Goal: Task Accomplishment & Management: Manage account settings

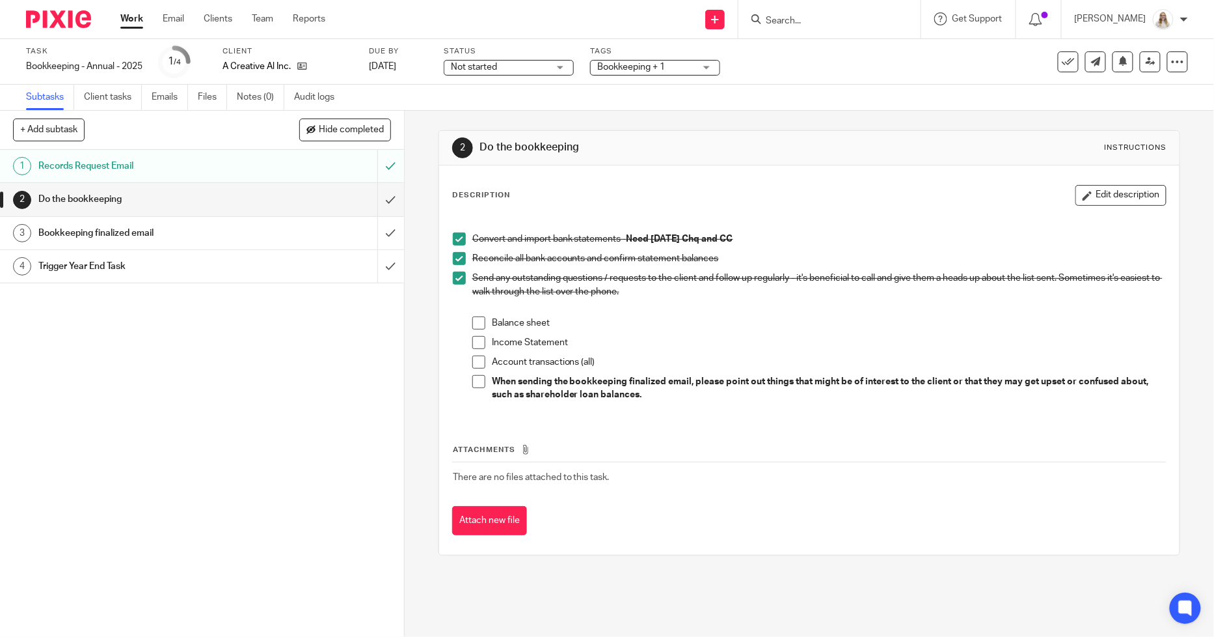
click at [929, 278] on p "Send any outstanding questions / requests to the client and follow up regularly…" at bounding box center [820, 284] width 694 height 27
click at [796, 11] on form at bounding box center [834, 19] width 139 height 16
click at [821, 16] on input "Search" at bounding box center [823, 22] width 117 height 12
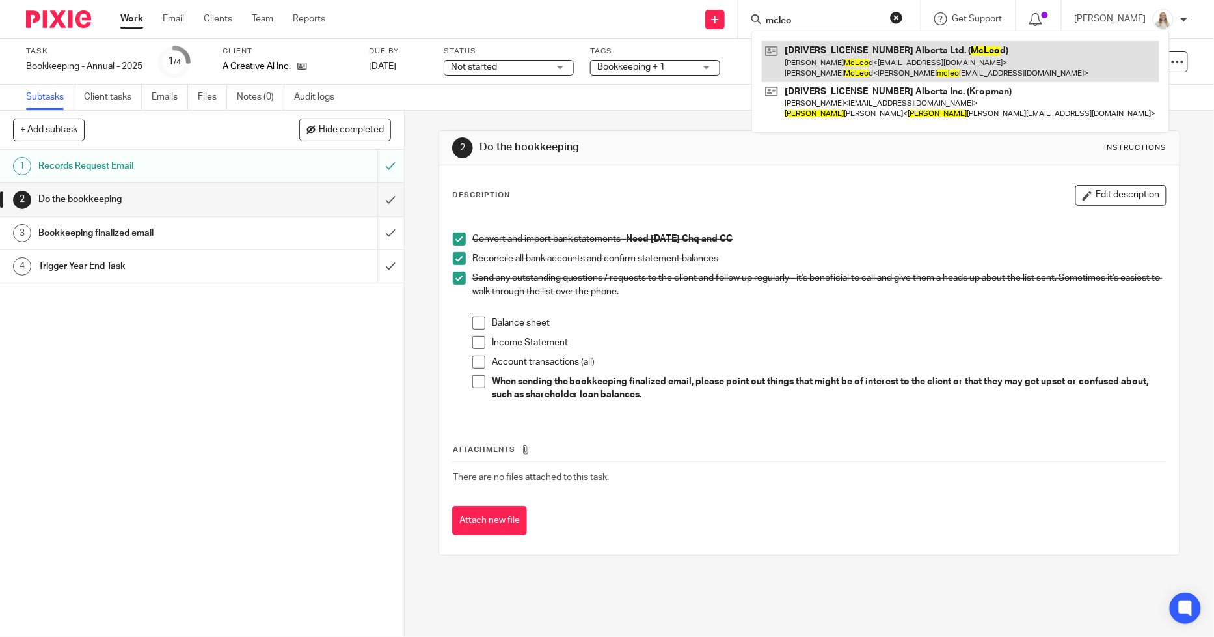
type input "mcleo"
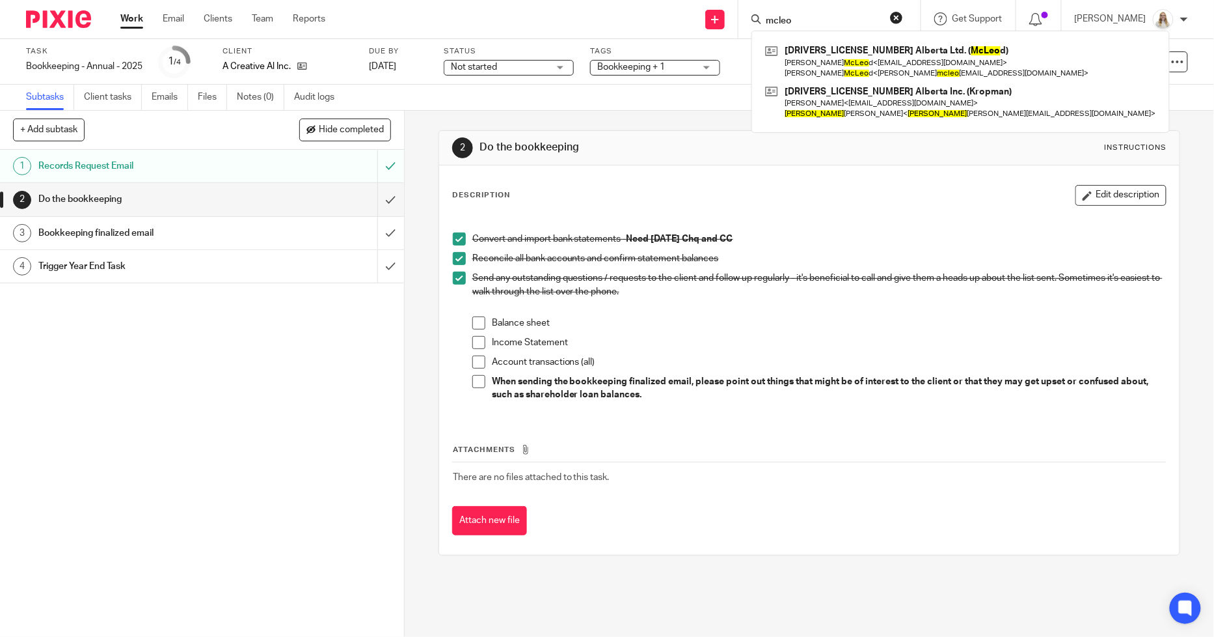
click at [804, 178] on div "Description Edit description Convert and import bank statements - Need July 202…" at bounding box center [809, 359] width 741 height 389
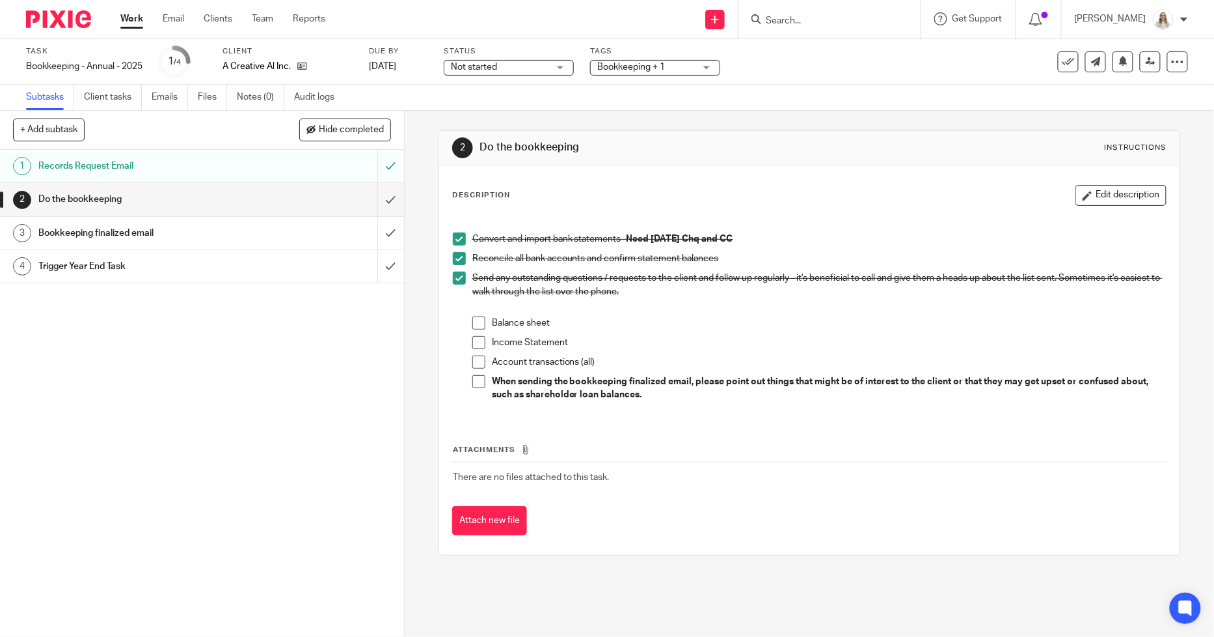
drag, startPoint x: 122, startPoint y: 14, endPoint x: 144, endPoint y: 0, distance: 26.4
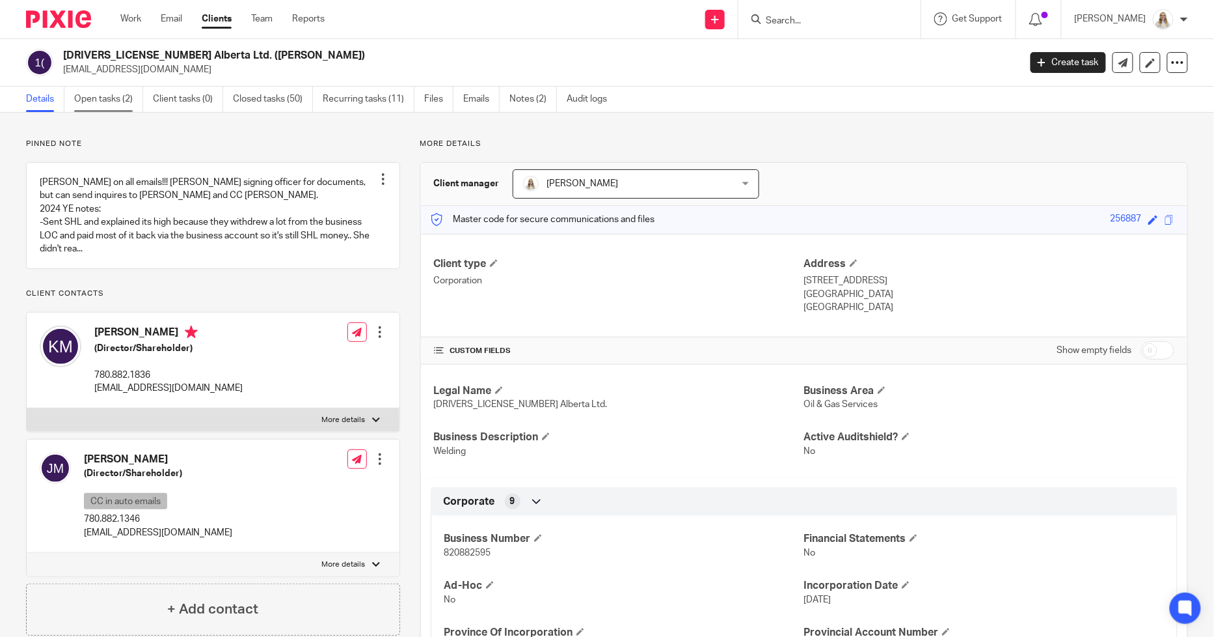
click at [118, 101] on link "Open tasks (2)" at bounding box center [108, 99] width 69 height 25
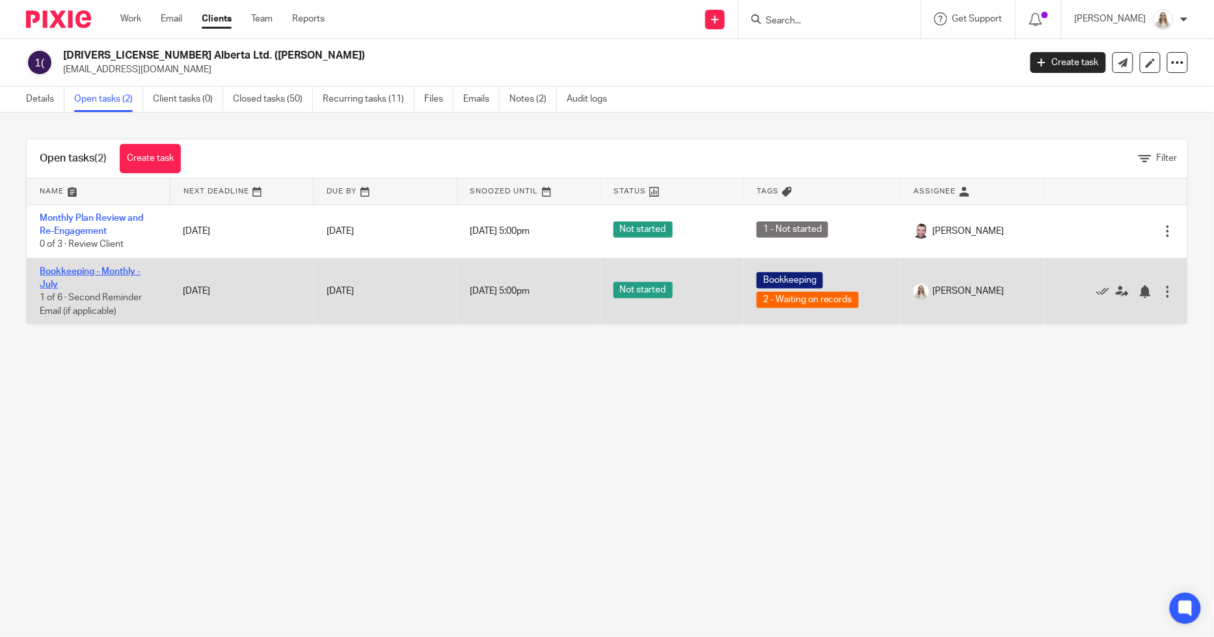
click at [61, 273] on link "Bookkeeping - Monthly - July" at bounding box center [90, 278] width 101 height 22
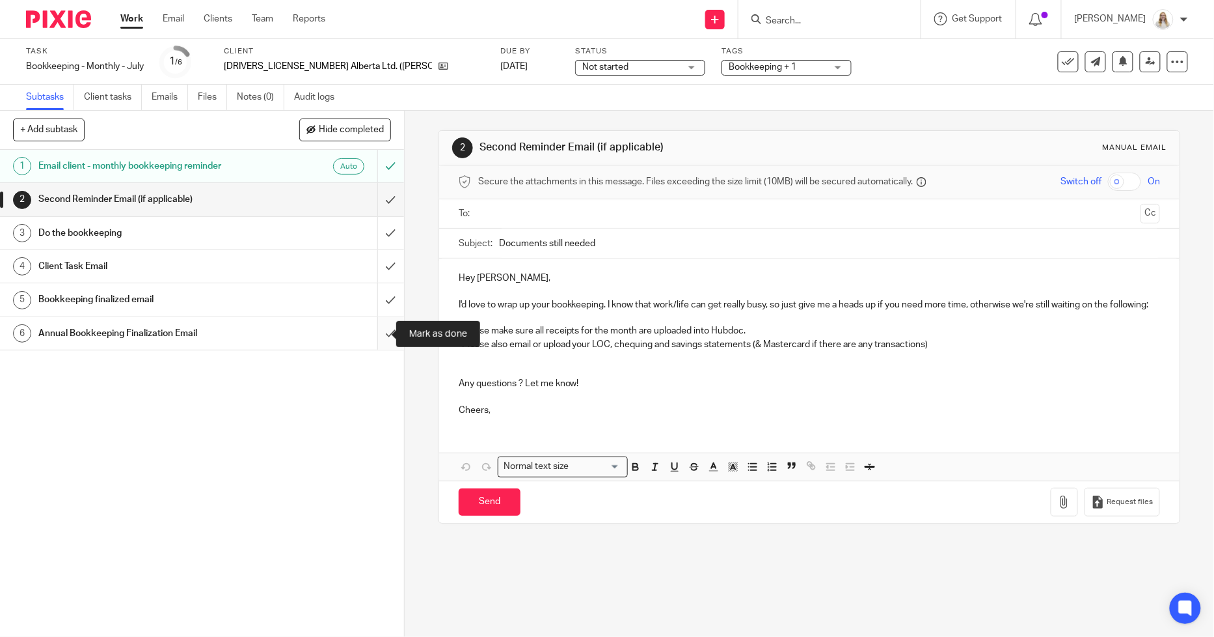
click at [371, 331] on input "submit" at bounding box center [202, 333] width 404 height 33
click at [88, 230] on h1 "Do the bookkeeping" at bounding box center [146, 233] width 217 height 20
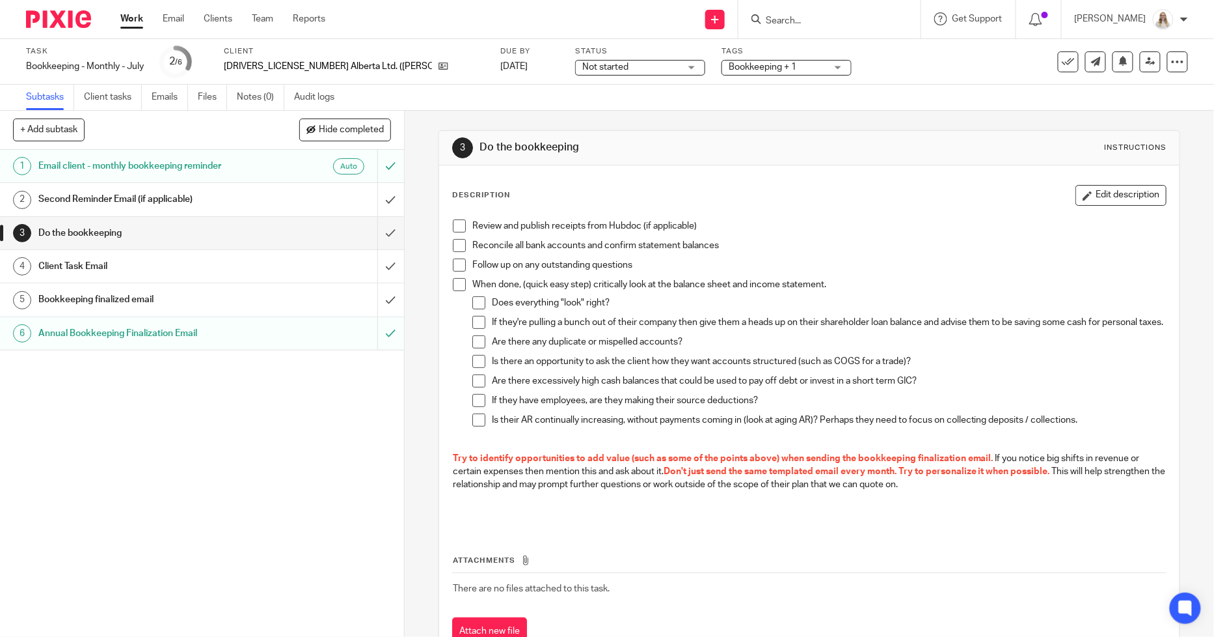
click at [88, 230] on h1 "Do the bookkeeping" at bounding box center [146, 233] width 217 height 20
click at [459, 225] on span at bounding box center [459, 225] width 13 height 13
click at [1095, 189] on button "Edit description" at bounding box center [1121, 195] width 91 height 21
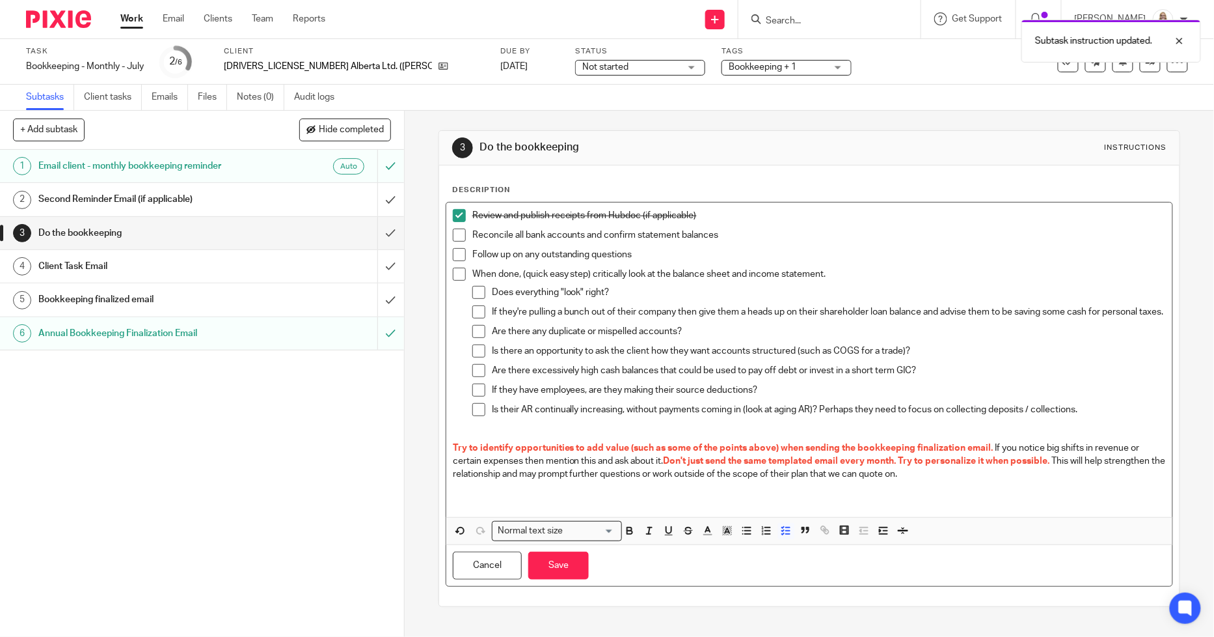
click at [716, 239] on p "Reconcile all bank accounts and confirm statement balances" at bounding box center [820, 234] width 694 height 13
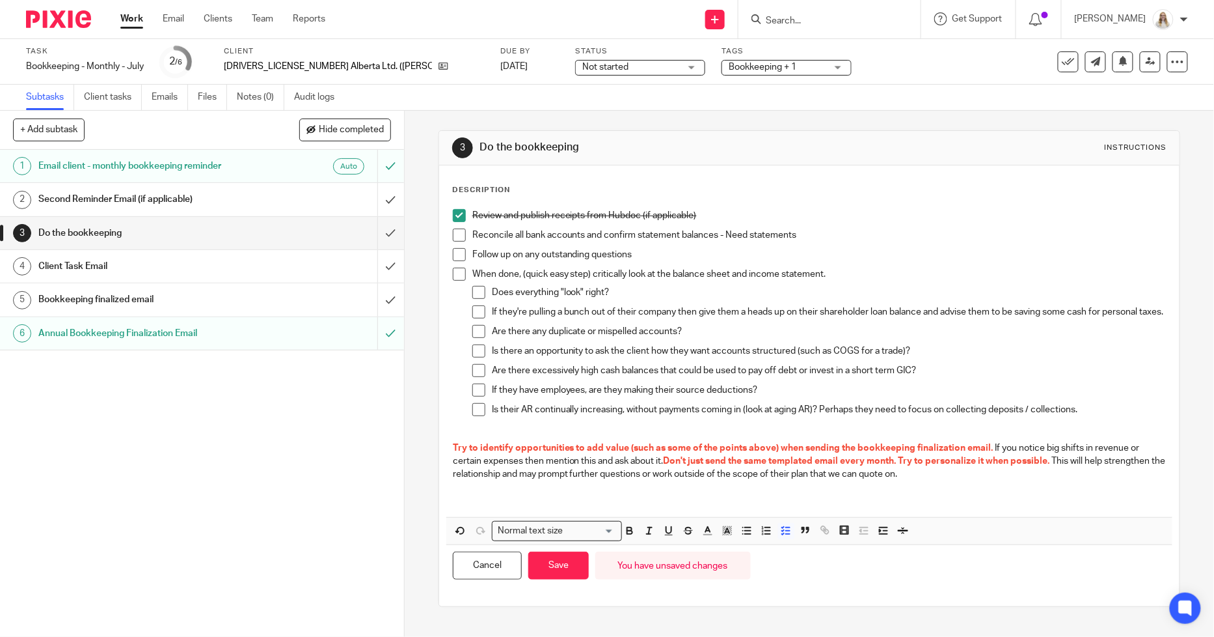
drag, startPoint x: 552, startPoint y: 564, endPoint x: 568, endPoint y: 443, distance: 122.1
click at [553, 564] on button "Save" at bounding box center [558, 565] width 61 height 28
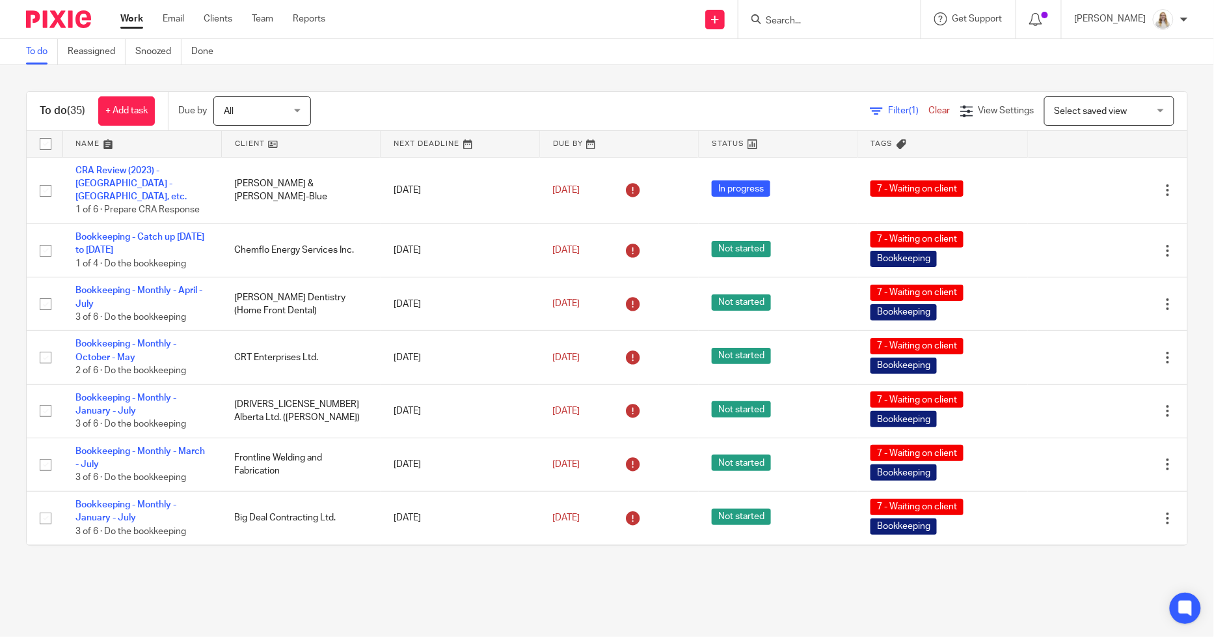
click at [106, 144] on link at bounding box center [142, 144] width 158 height 26
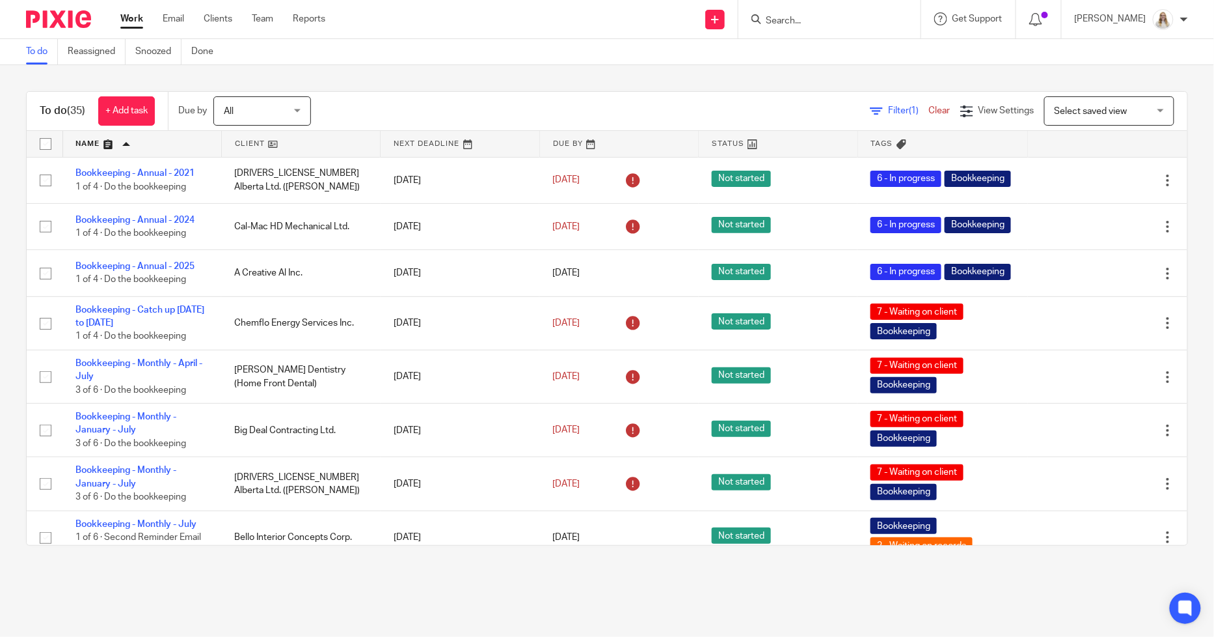
click at [129, 21] on link "Work" at bounding box center [131, 18] width 23 height 13
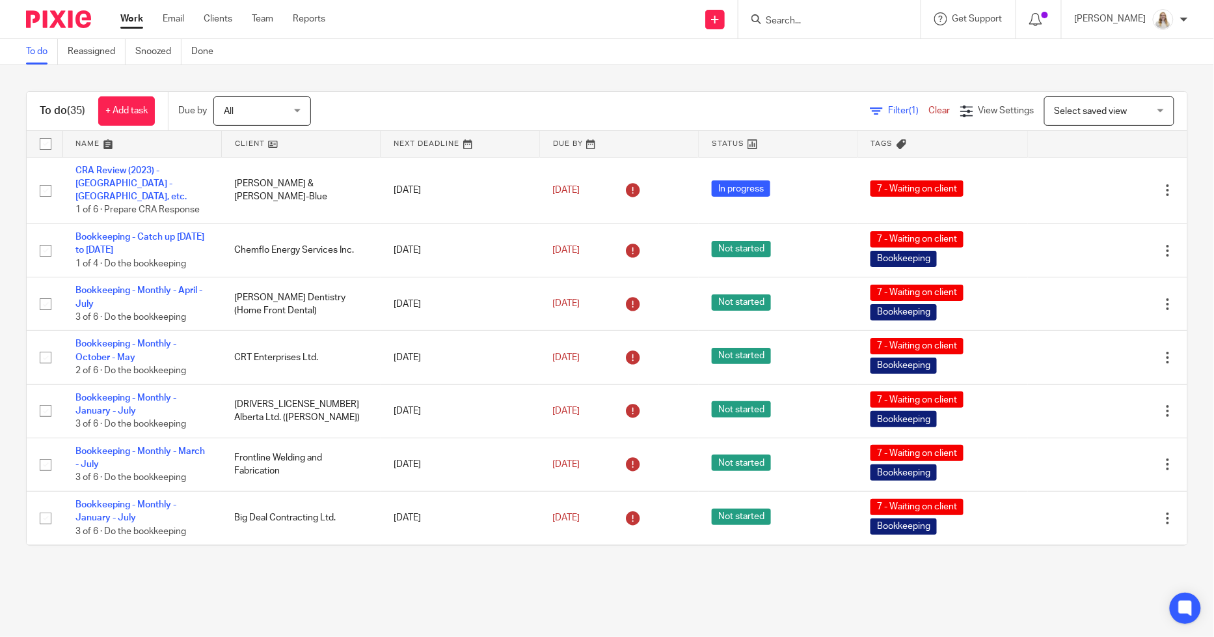
click at [847, 20] on input "Search" at bounding box center [823, 22] width 117 height 12
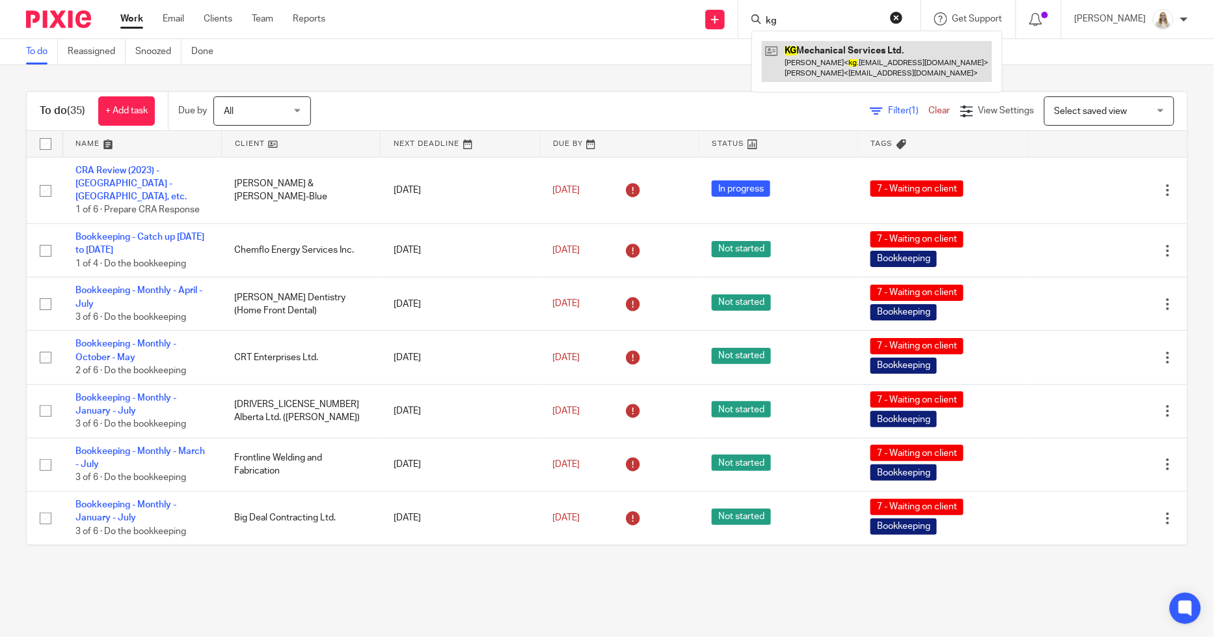
type input "kg"
click at [841, 68] on link at bounding box center [877, 61] width 230 height 40
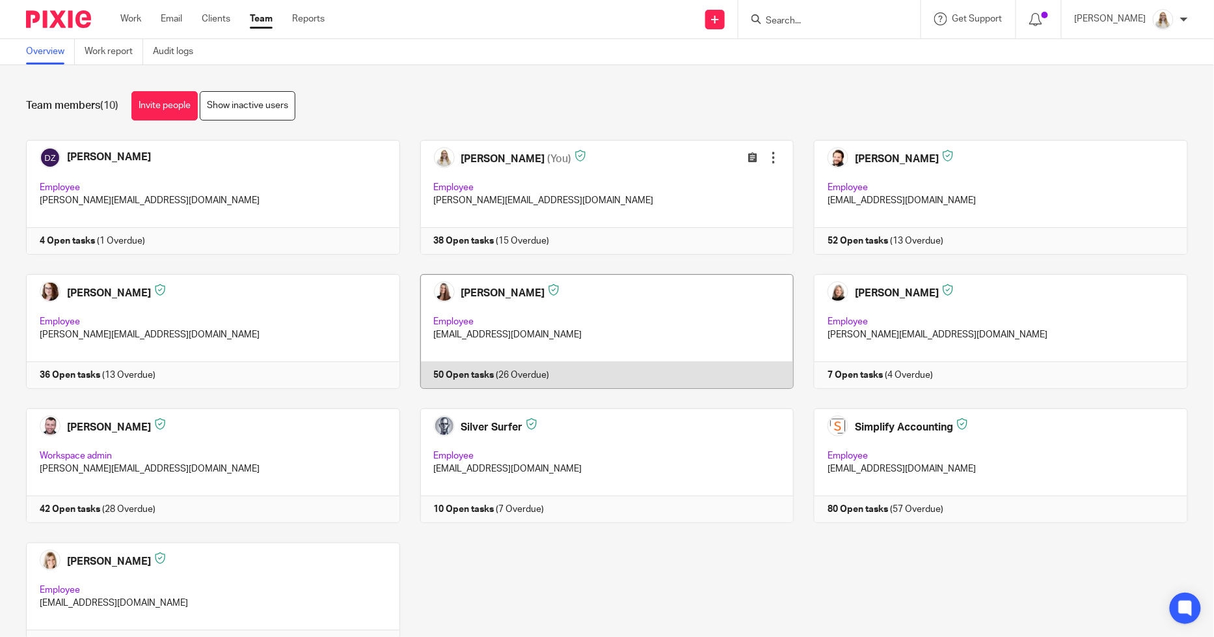
click at [465, 308] on link at bounding box center [597, 331] width 394 height 115
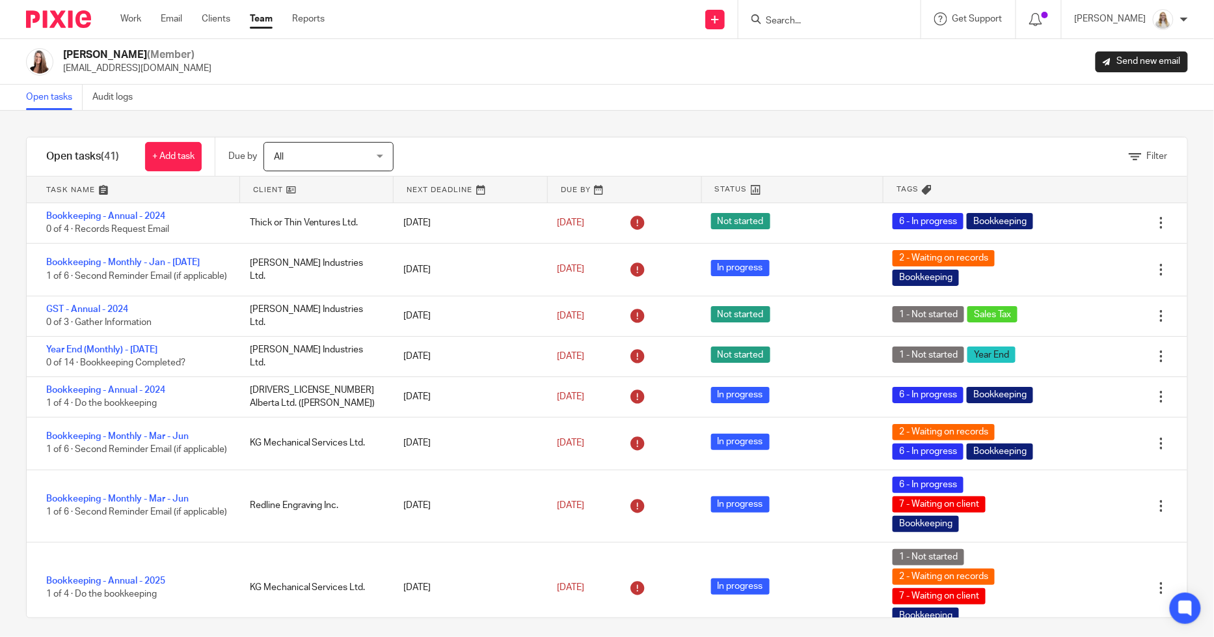
click at [811, 16] on input "Search" at bounding box center [823, 22] width 117 height 12
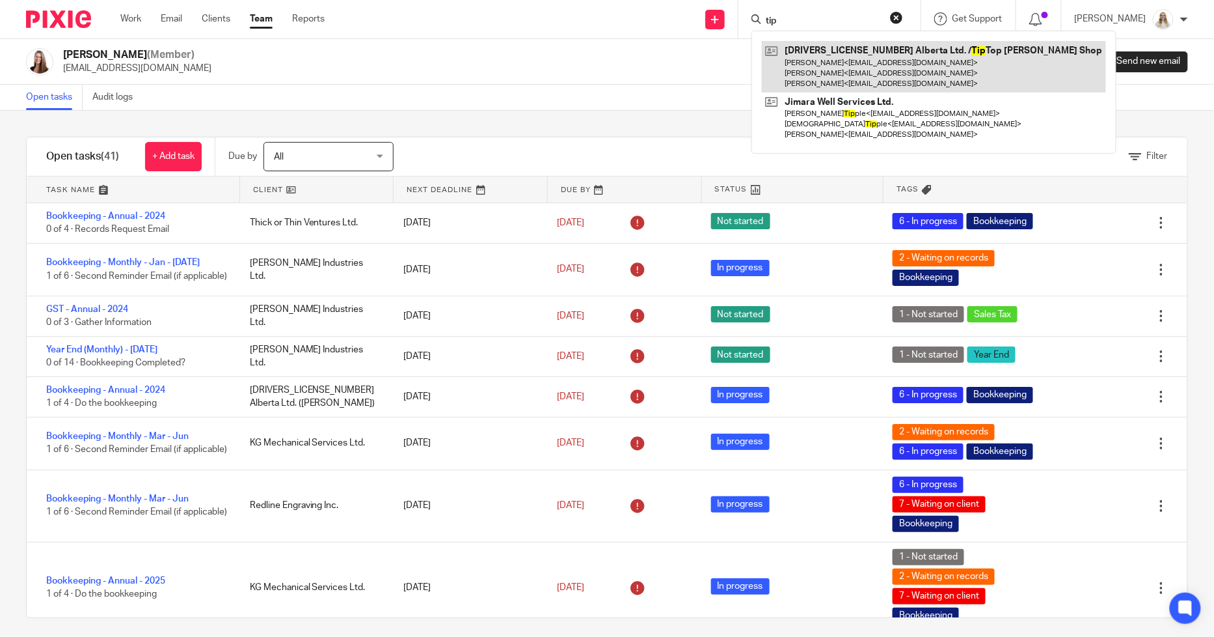
type input "tip"
click at [864, 64] on link at bounding box center [934, 66] width 344 height 51
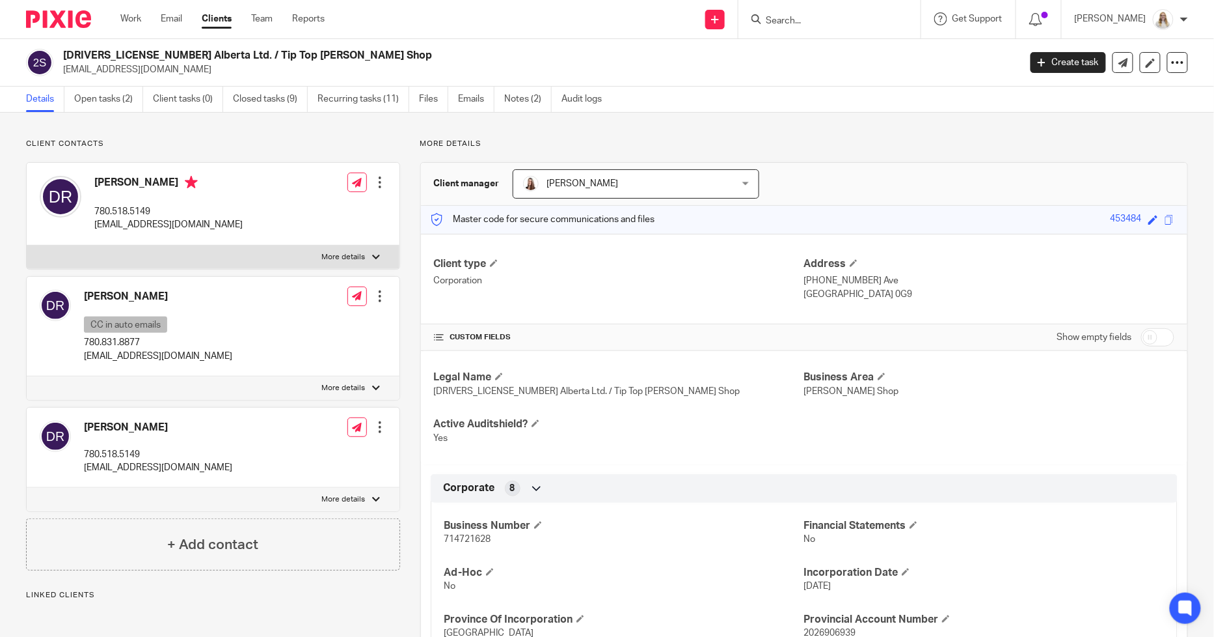
click at [834, 16] on input "Search" at bounding box center [823, 22] width 117 height 12
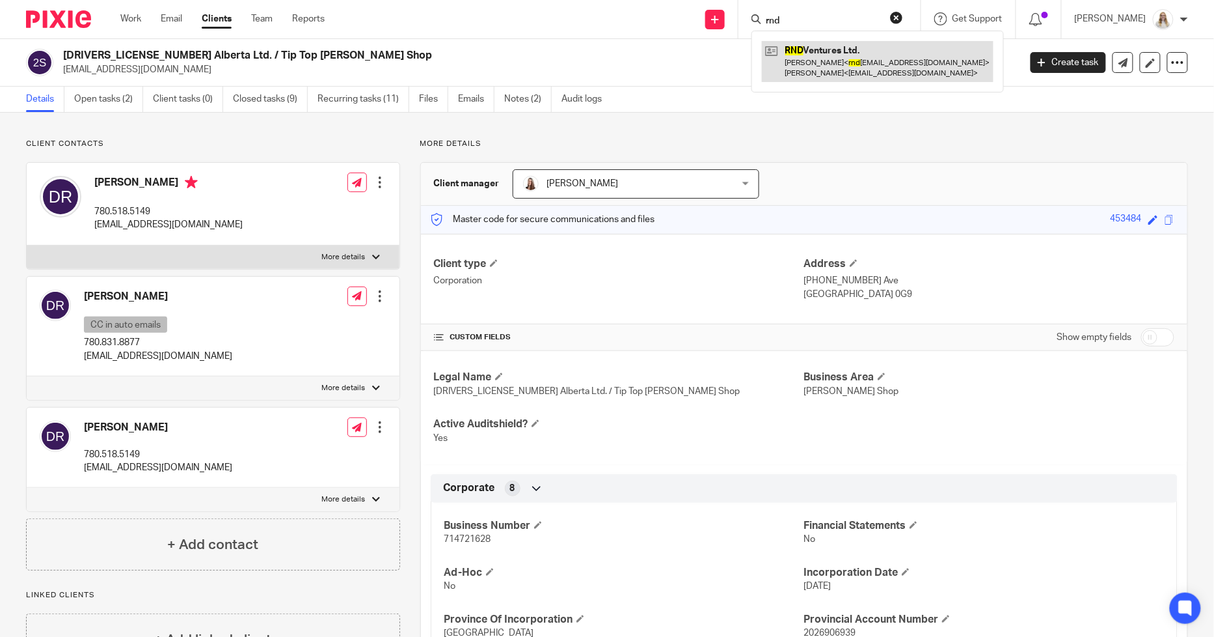
type input "rnd"
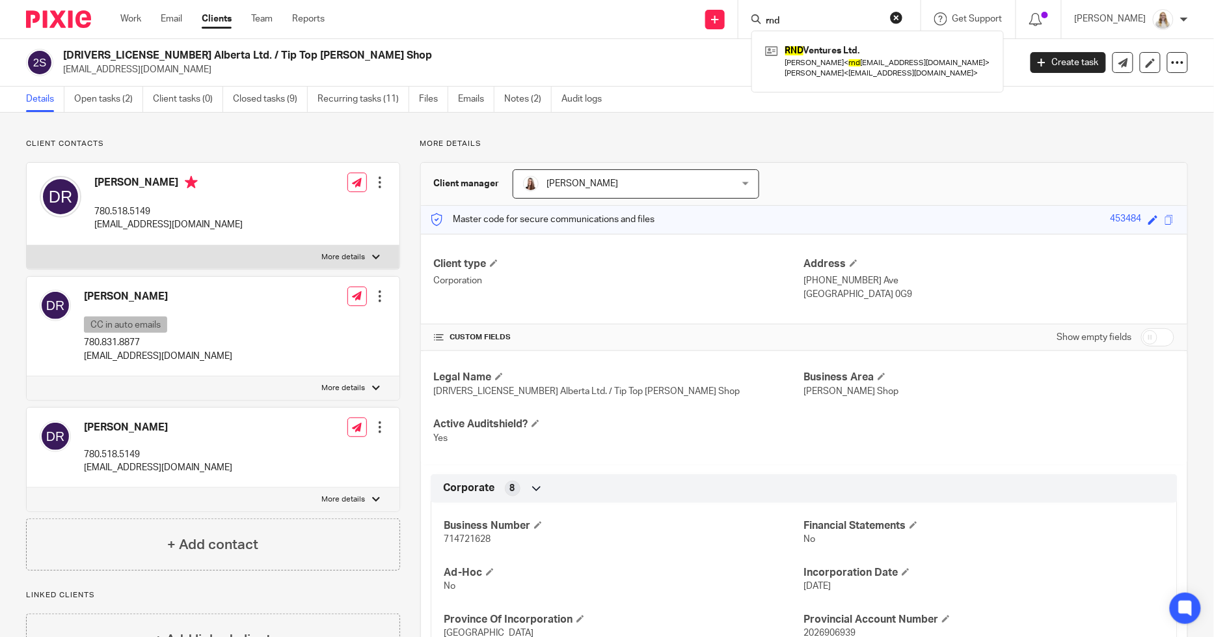
drag, startPoint x: 836, startPoint y: 57, endPoint x: 705, endPoint y: 53, distance: 131.5
drag, startPoint x: 670, startPoint y: 53, endPoint x: 596, endPoint y: 11, distance: 85.4
click at [669, 53] on h2 "2690693 Alberta Ltd. / Tip Top Barber Shop" at bounding box center [442, 56] width 759 height 14
click at [472, 98] on link "Emails" at bounding box center [476, 99] width 36 height 25
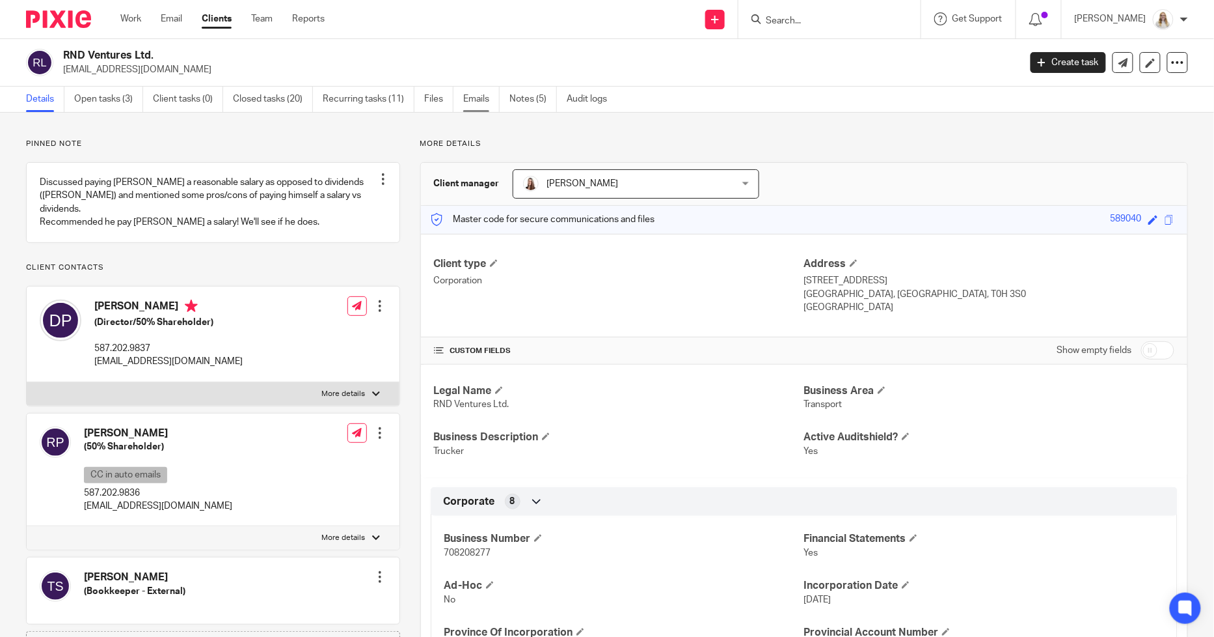
drag, startPoint x: 489, startPoint y: 100, endPoint x: 486, endPoint y: 93, distance: 7.9
click at [489, 101] on link "Emails" at bounding box center [481, 99] width 36 height 25
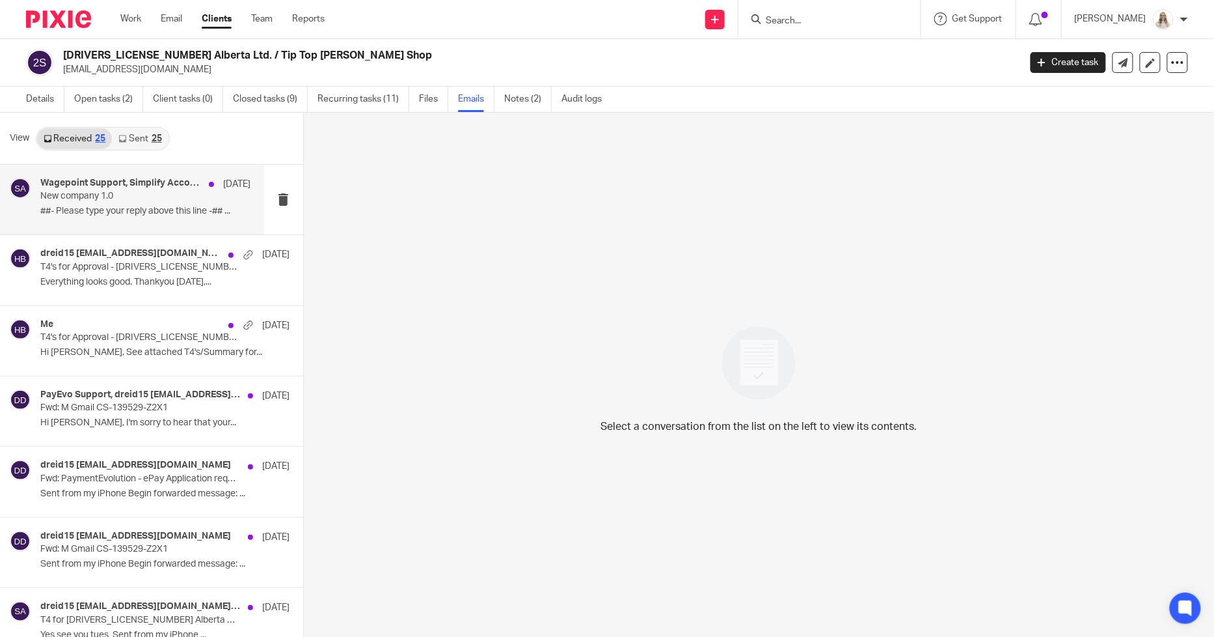
click at [120, 187] on h4 "Wagepoint Support, Simplify Accounting" at bounding box center [121, 183] width 162 height 11
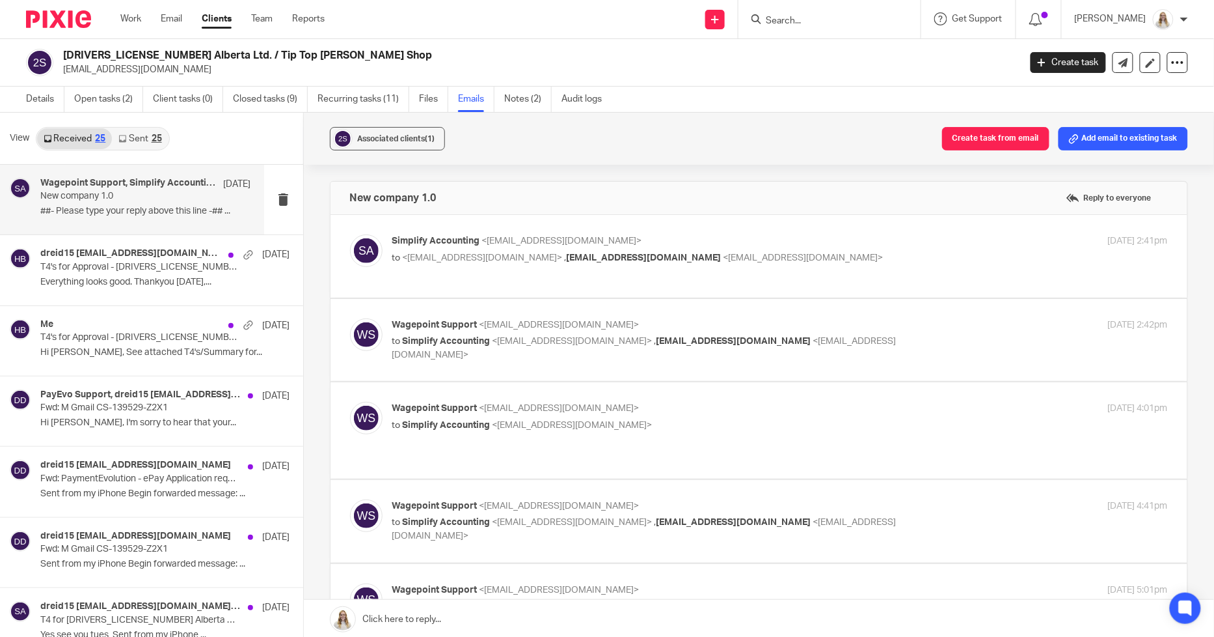
click at [756, 252] on p "to <support@wagepoint.com> , dreid15@telus.net <dreid15@telus.net>" at bounding box center [650, 258] width 517 height 14
checkbox input "true"
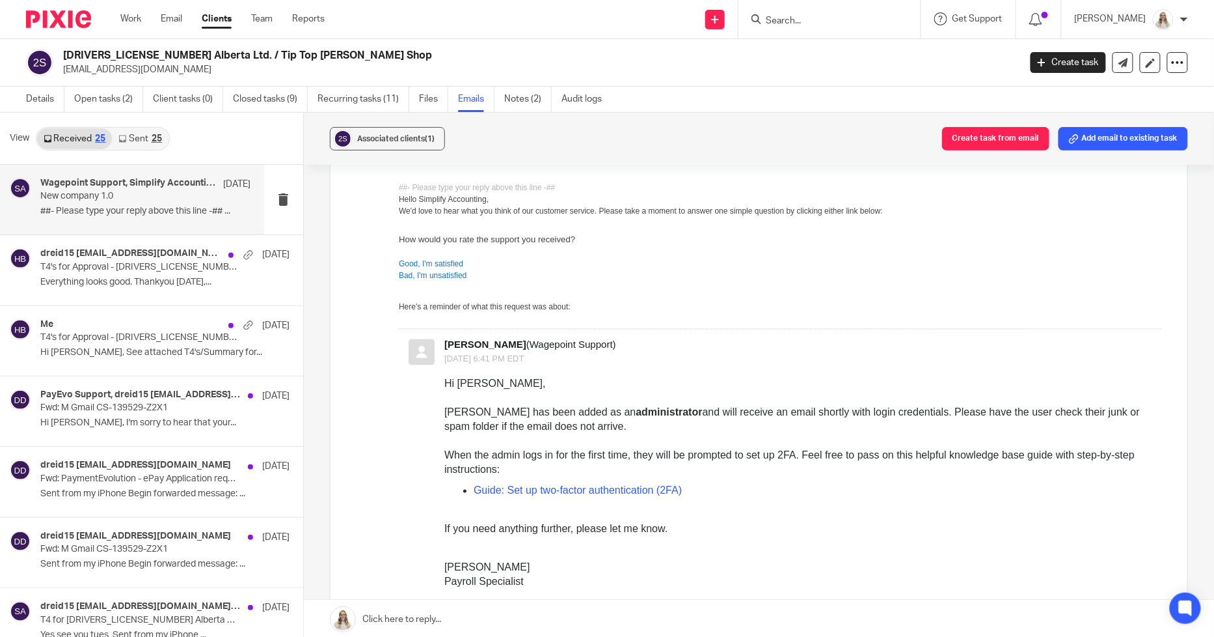
scroll to position [723, 0]
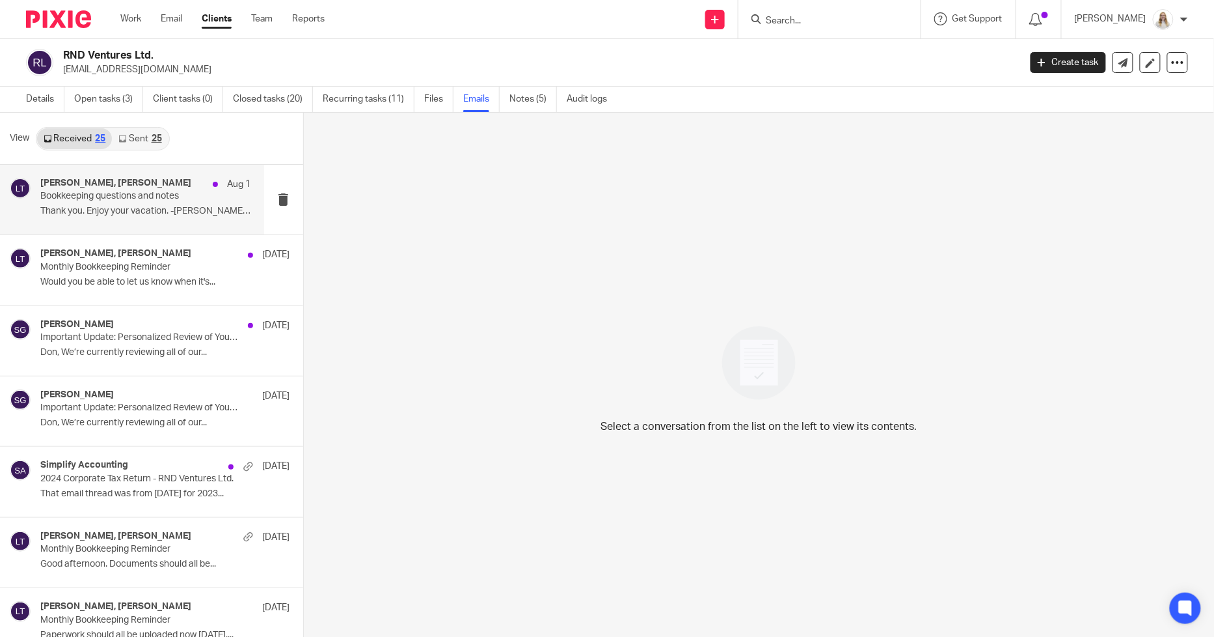
click at [145, 191] on p "Bookkeeping questions and notes" at bounding box center [124, 196] width 169 height 11
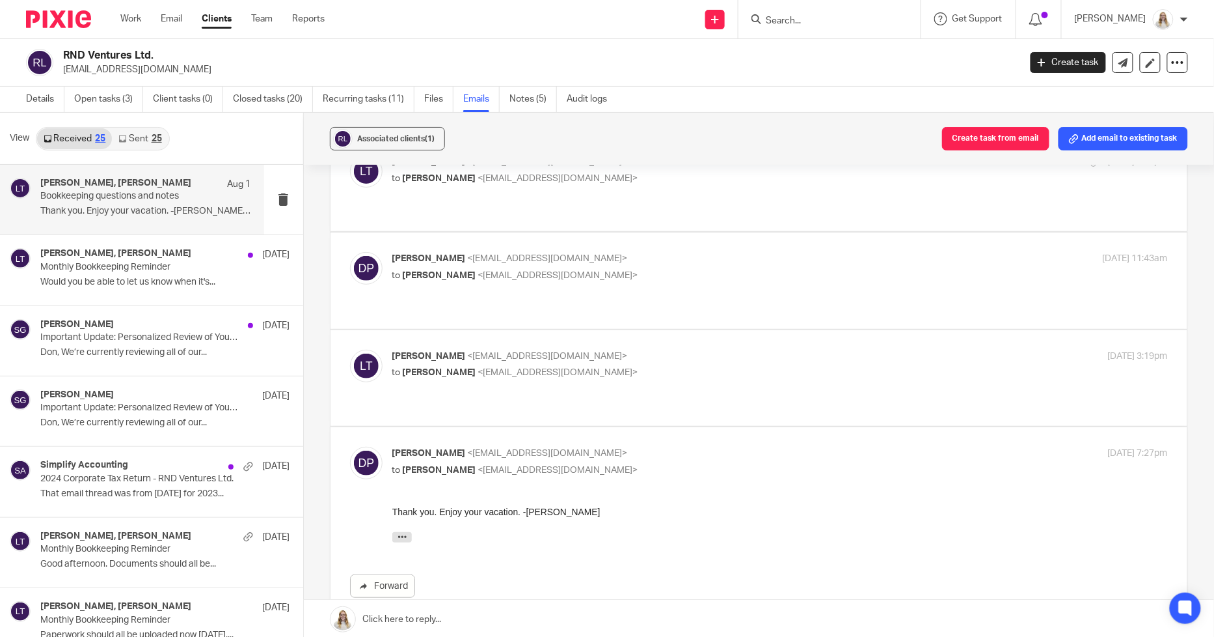
scroll to position [67, 0]
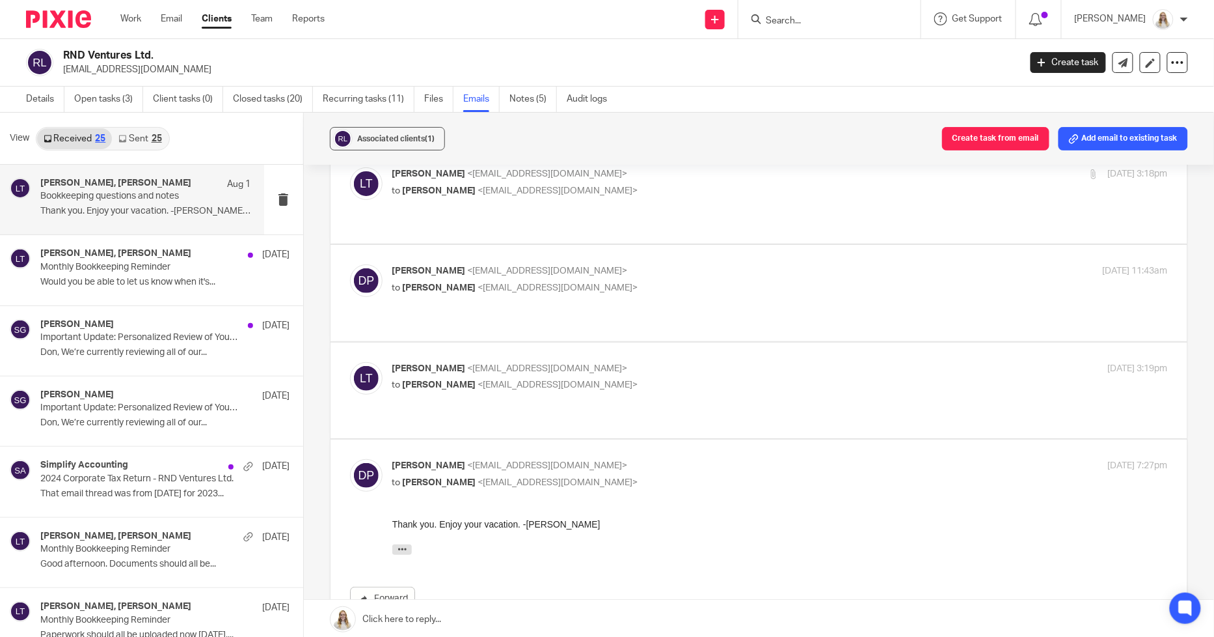
click at [777, 378] on p "to Donald Penner <rndventuresltd@gmail.com>" at bounding box center [650, 385] width 517 height 14
checkbox input "true"
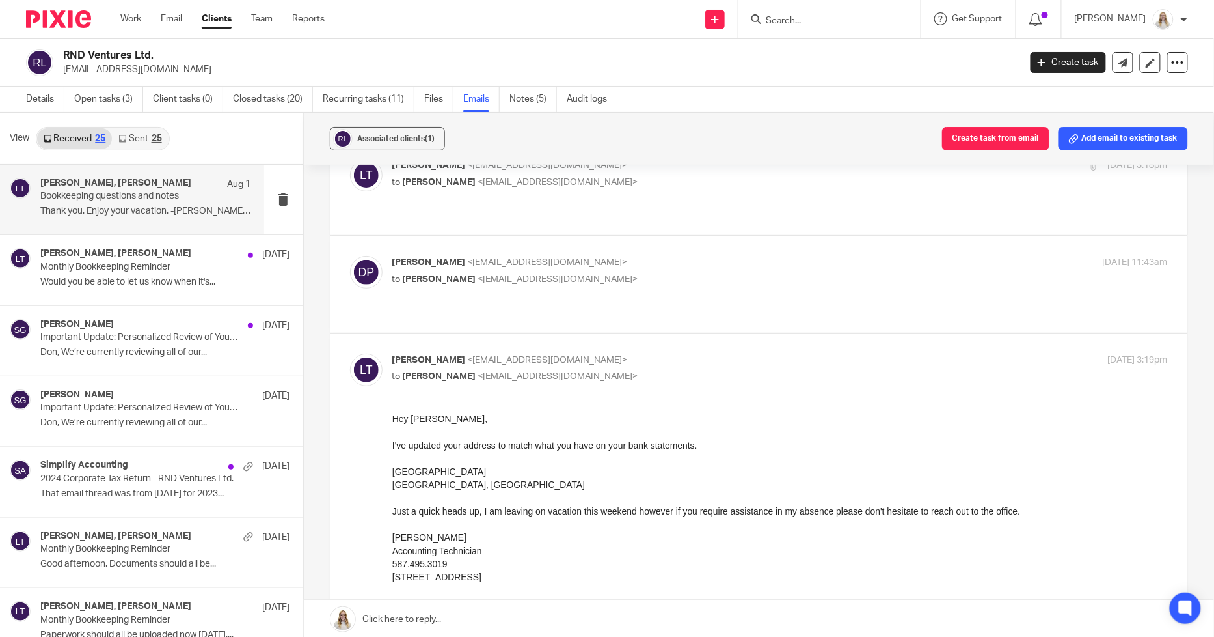
scroll to position [0, 0]
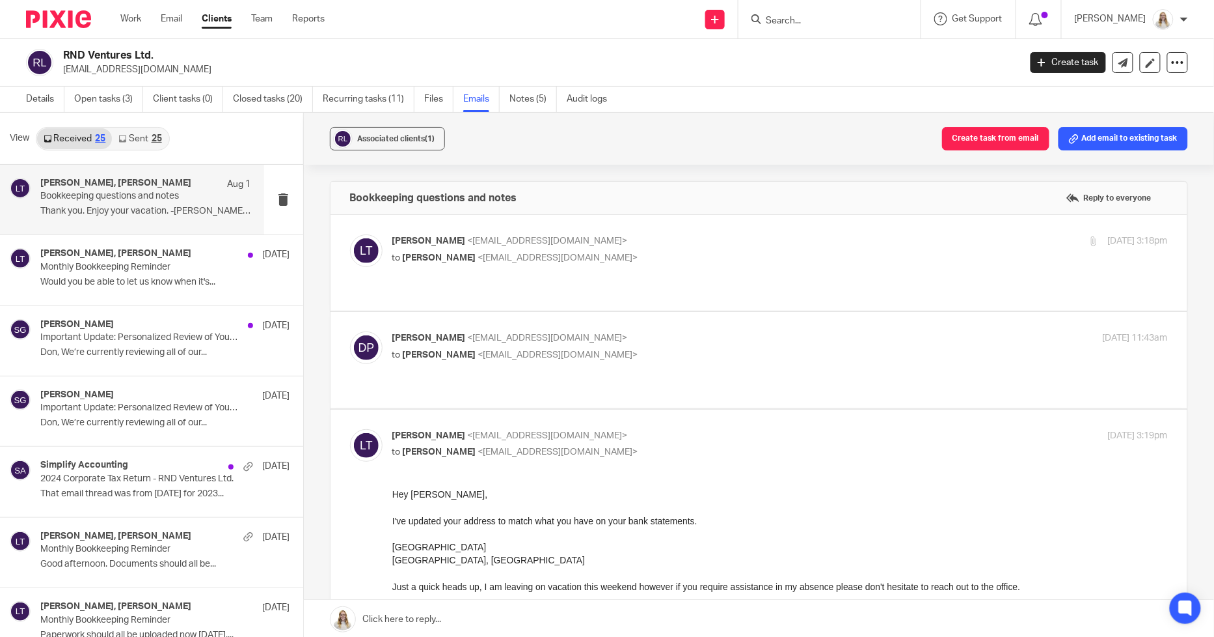
click at [831, 247] on p "[PERSON_NAME] <[EMAIL_ADDRESS][DOMAIN_NAME]>" at bounding box center [650, 241] width 517 height 14
checkbox input "true"
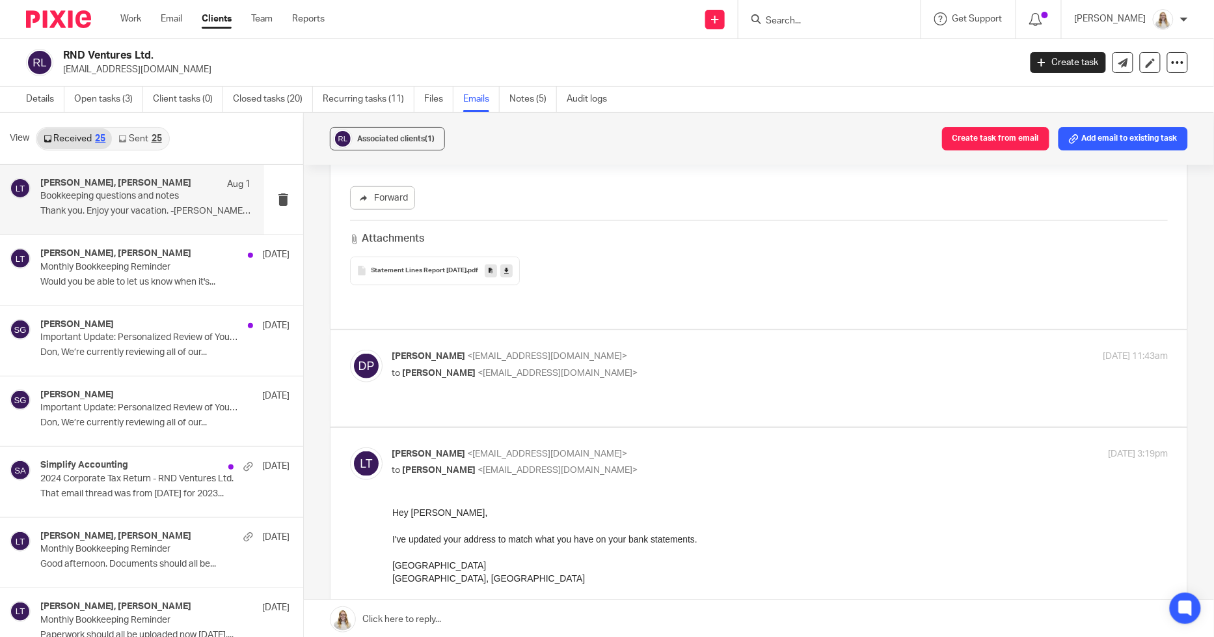
scroll to position [361, 0]
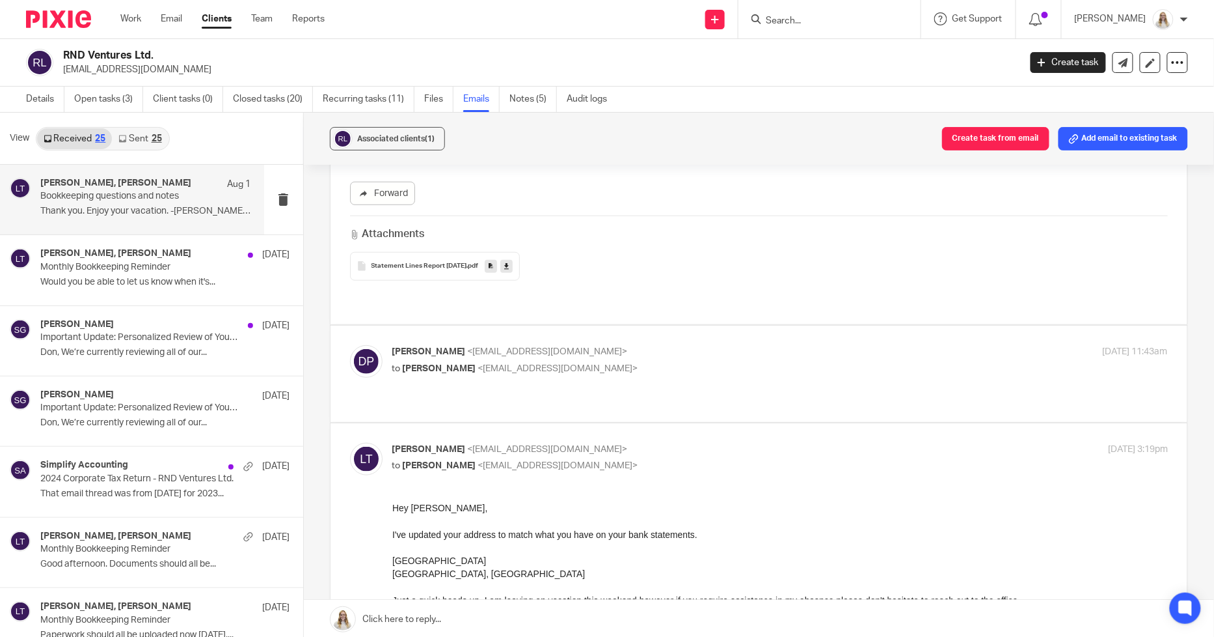
click at [668, 345] on p "Donald Penner <rndventuresltd@gmail.com>" at bounding box center [650, 352] width 517 height 14
checkbox input "true"
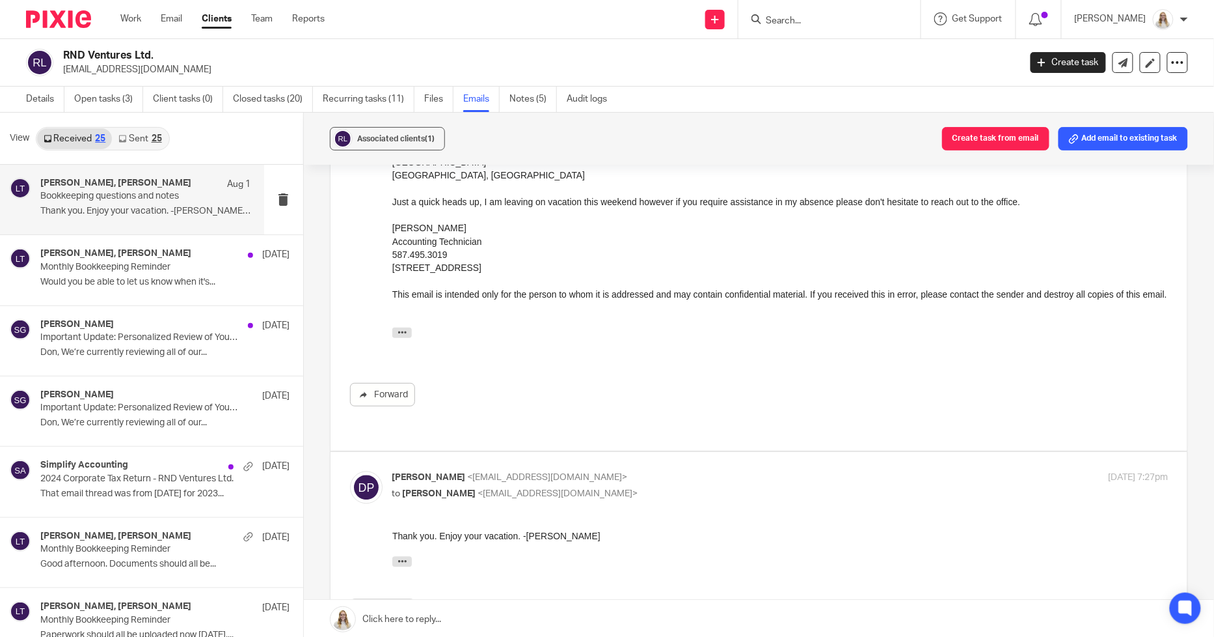
scroll to position [1062, 0]
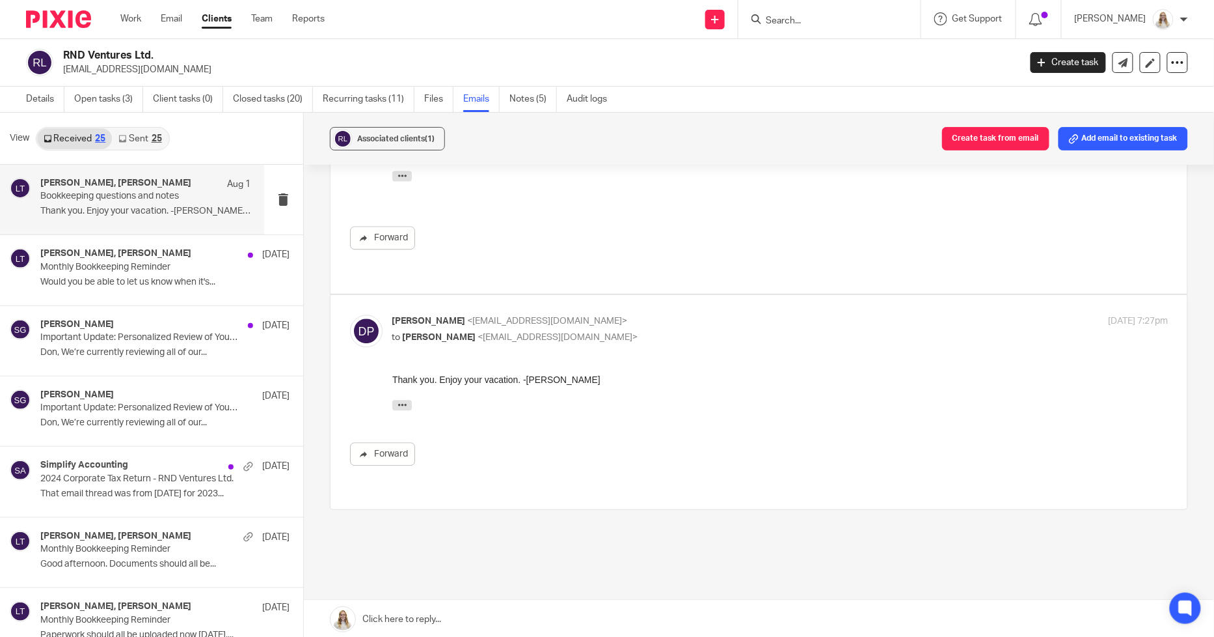
click at [853, 26] on input "Search" at bounding box center [823, 22] width 117 height 12
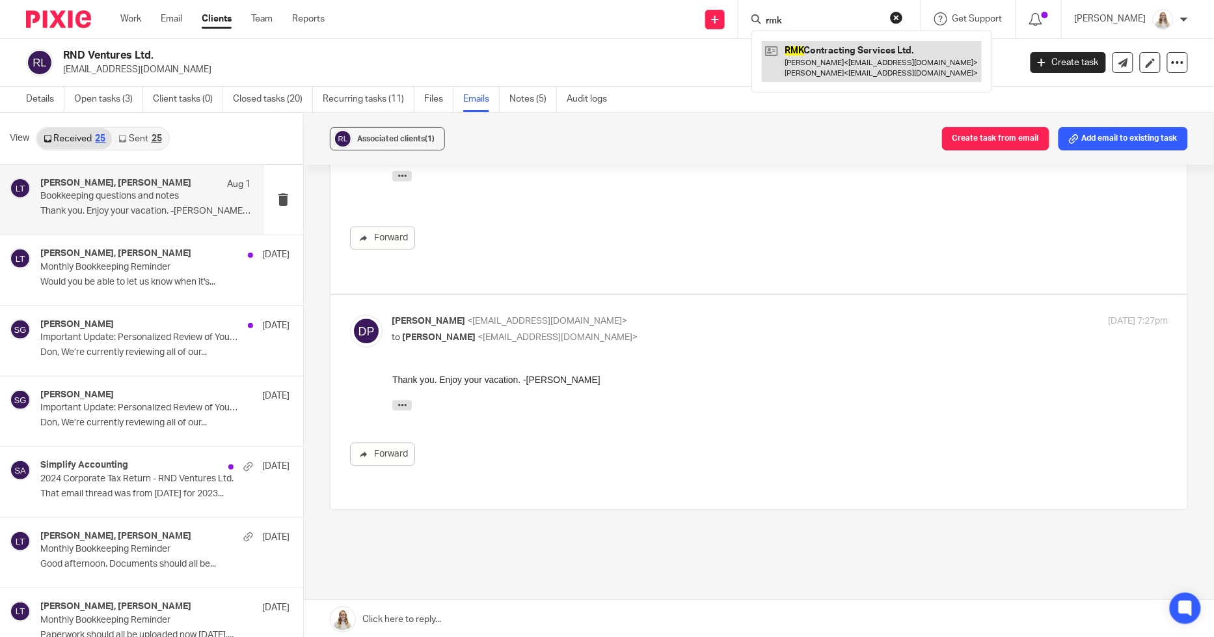
type input "rmk"
click at [863, 60] on link at bounding box center [872, 61] width 220 height 40
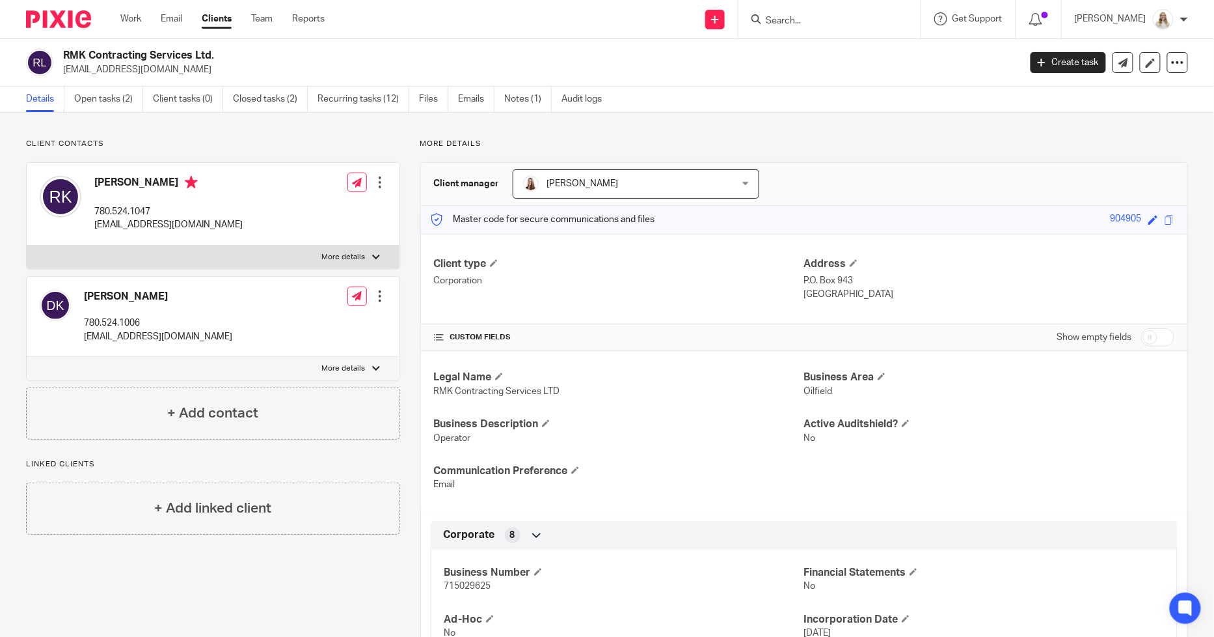
click at [836, 18] on input "Search" at bounding box center [823, 22] width 117 height 12
click at [476, 100] on link "Emails" at bounding box center [476, 99] width 36 height 25
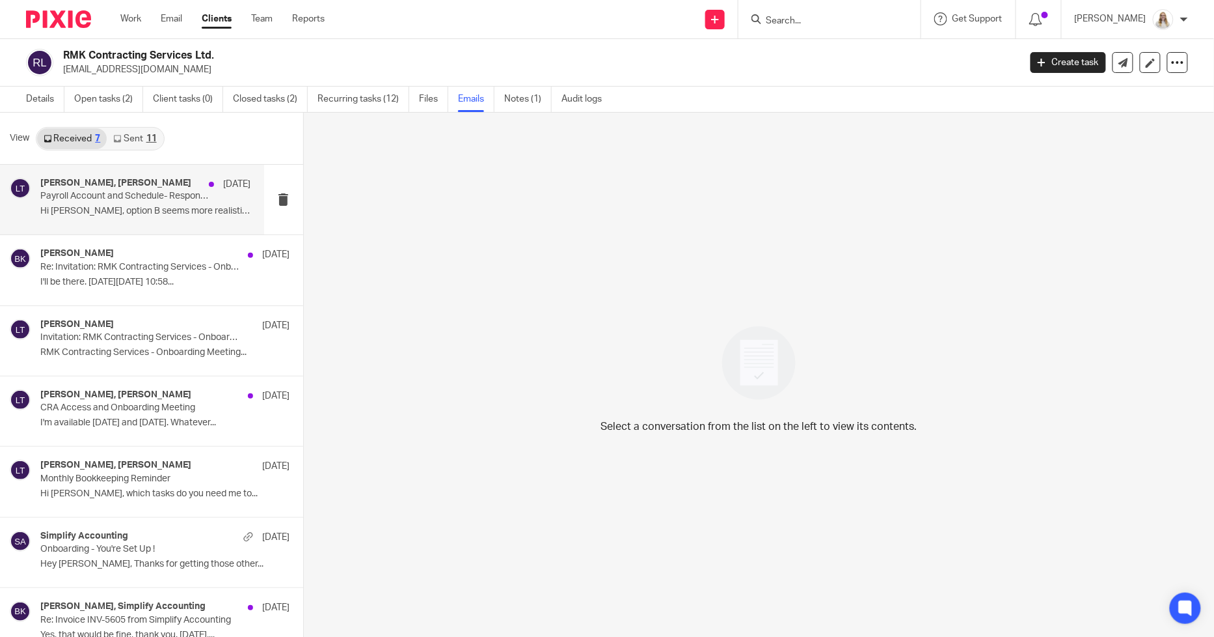
click at [148, 197] on p "Payroll Account and Schedule- Response required" at bounding box center [124, 196] width 169 height 11
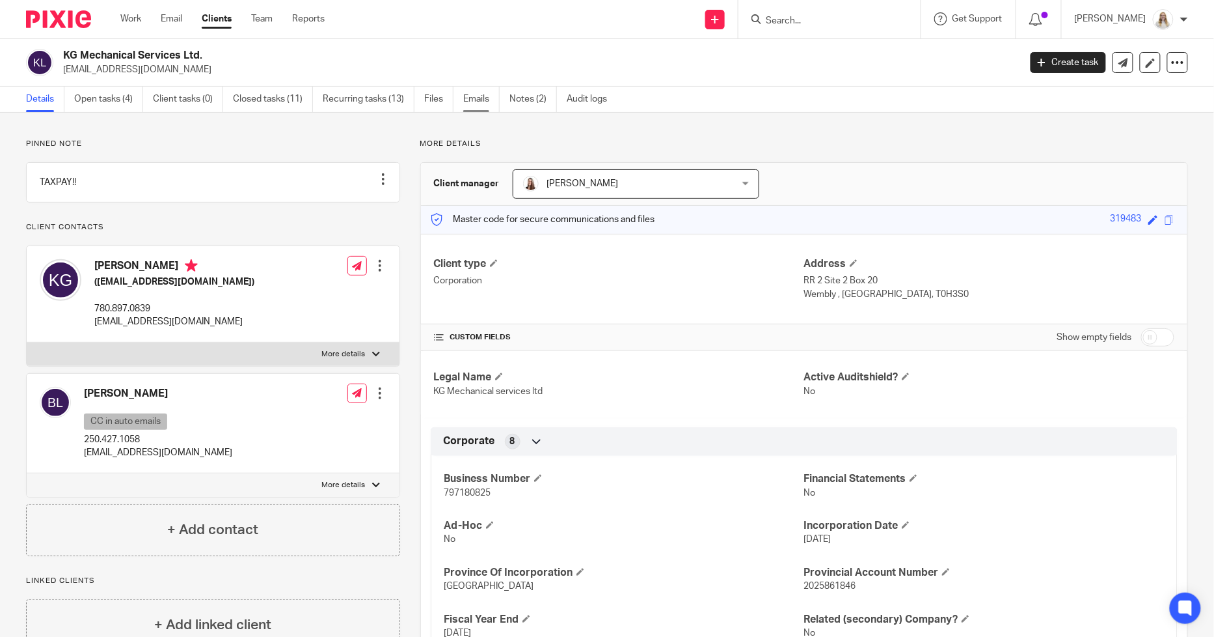
click at [478, 101] on link "Emails" at bounding box center [481, 99] width 36 height 25
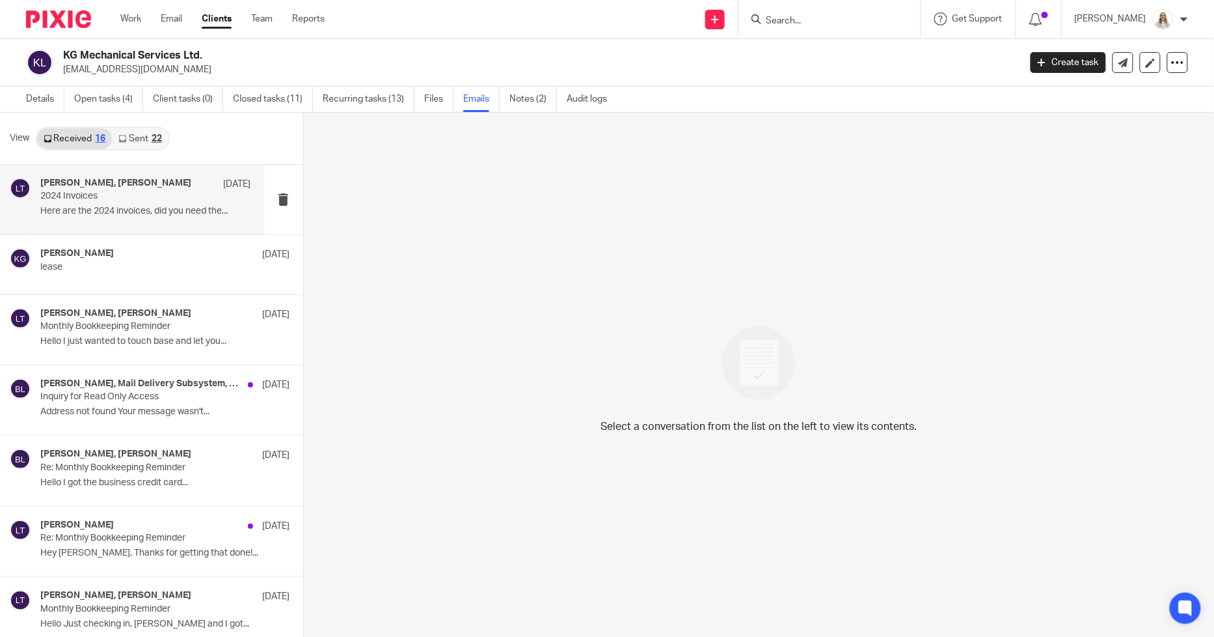
click at [155, 199] on p "2024 Invoices" at bounding box center [124, 196] width 169 height 11
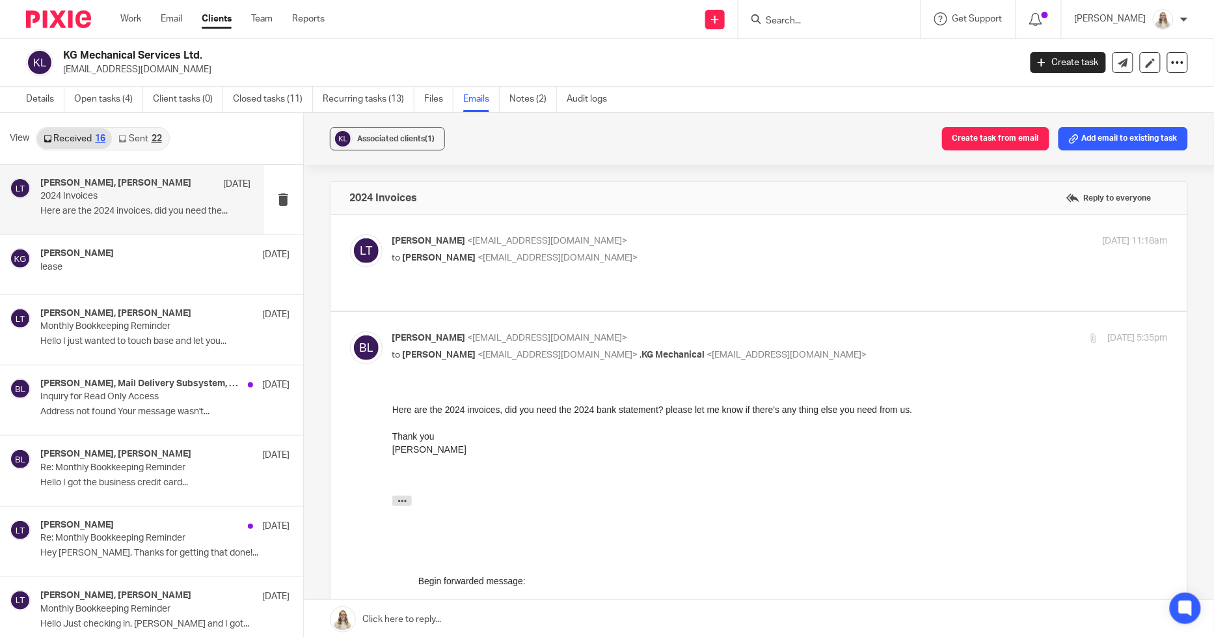
click at [707, 239] on p "Larissa Teichman <larissa@simplifyaccounting.ca>" at bounding box center [650, 241] width 517 height 14
checkbox input "true"
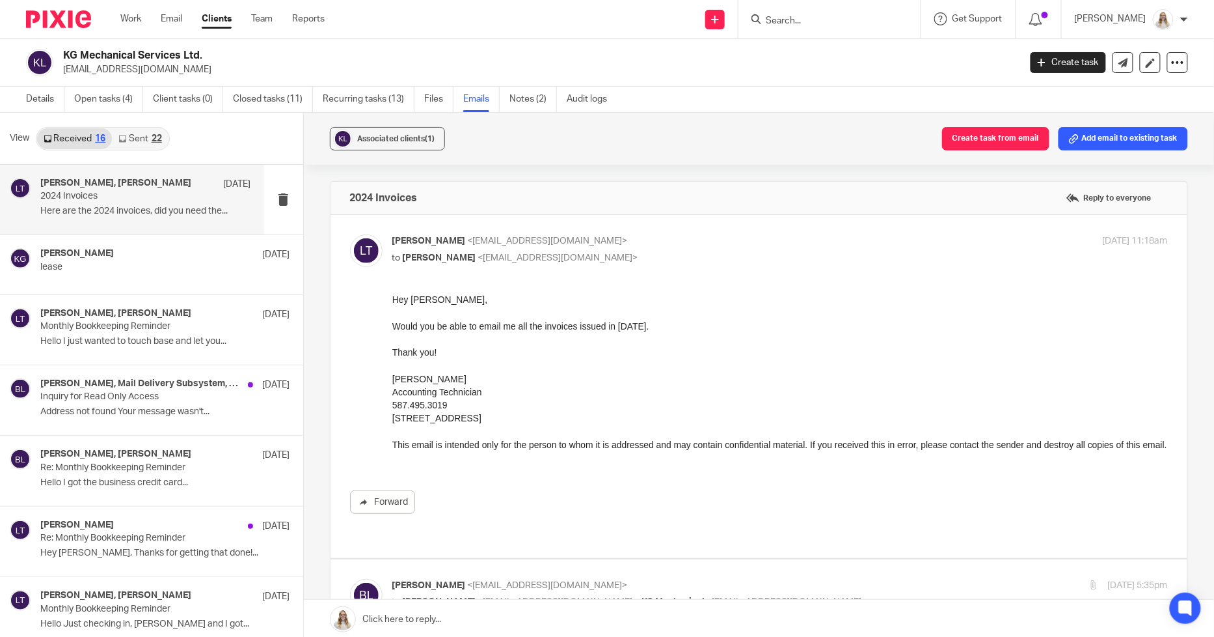
click at [816, 17] on input "Search" at bounding box center [823, 22] width 117 height 12
type input "fie"
drag, startPoint x: 463, startPoint y: 21, endPoint x: 430, endPoint y: 3, distance: 37.9
click at [463, 21] on div "Send new email Create task Add client Request signature fie Fie sel Group Inc. …" at bounding box center [779, 19] width 870 height 38
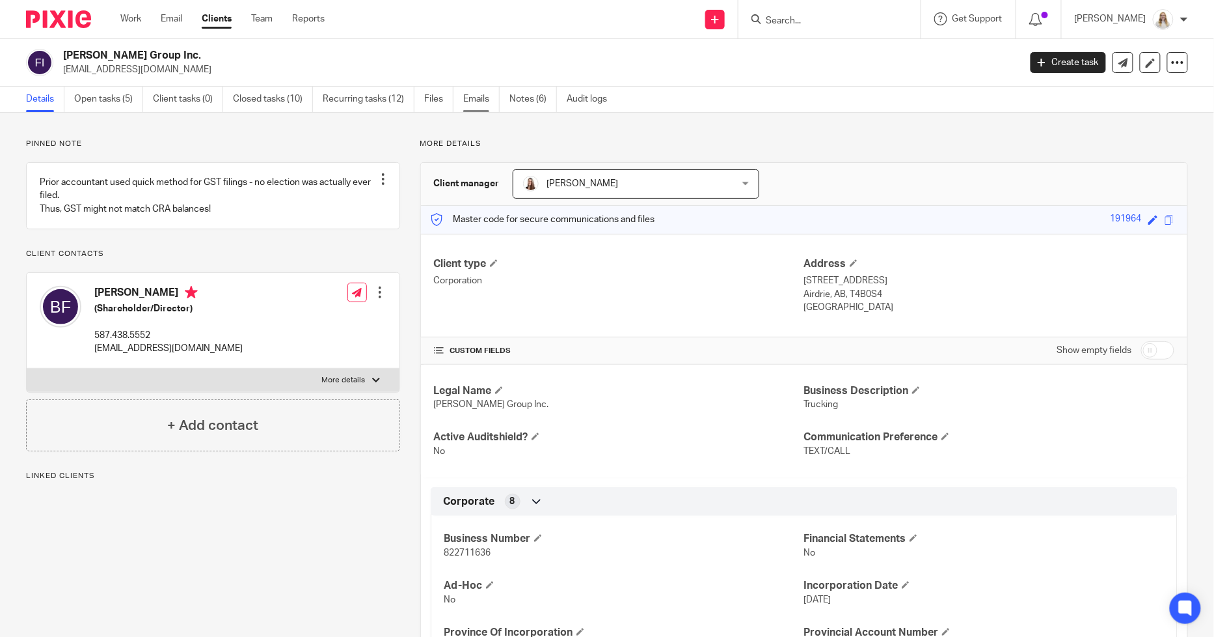
click at [489, 98] on link "Emails" at bounding box center [481, 99] width 36 height 25
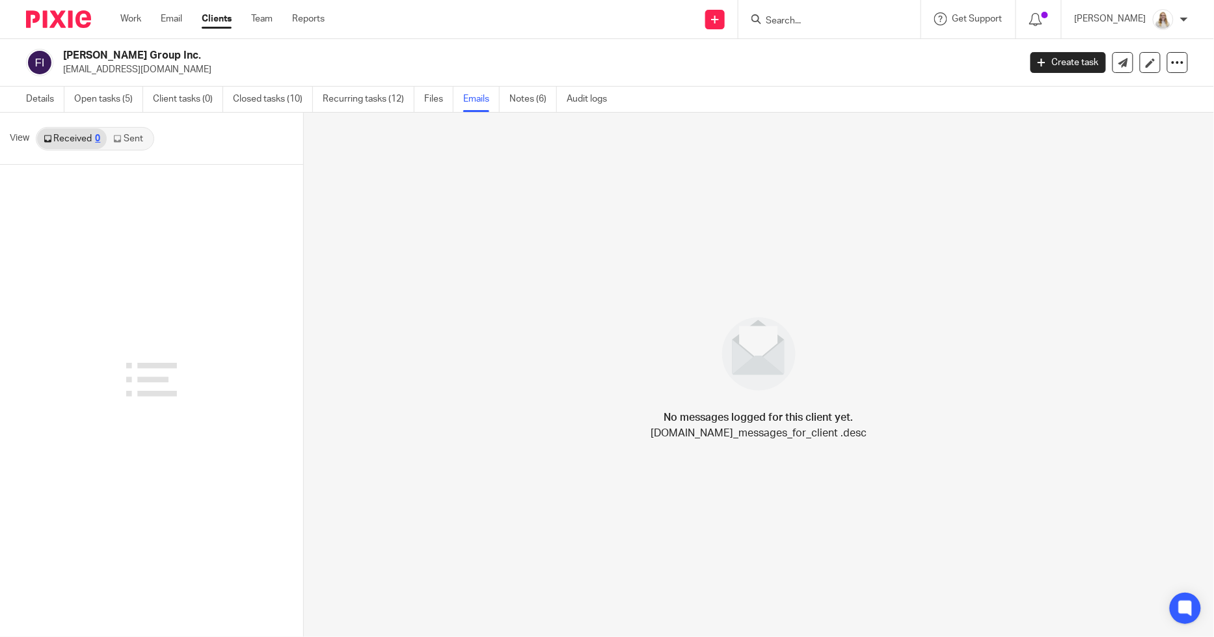
click at [469, 99] on link "Emails" at bounding box center [481, 99] width 36 height 25
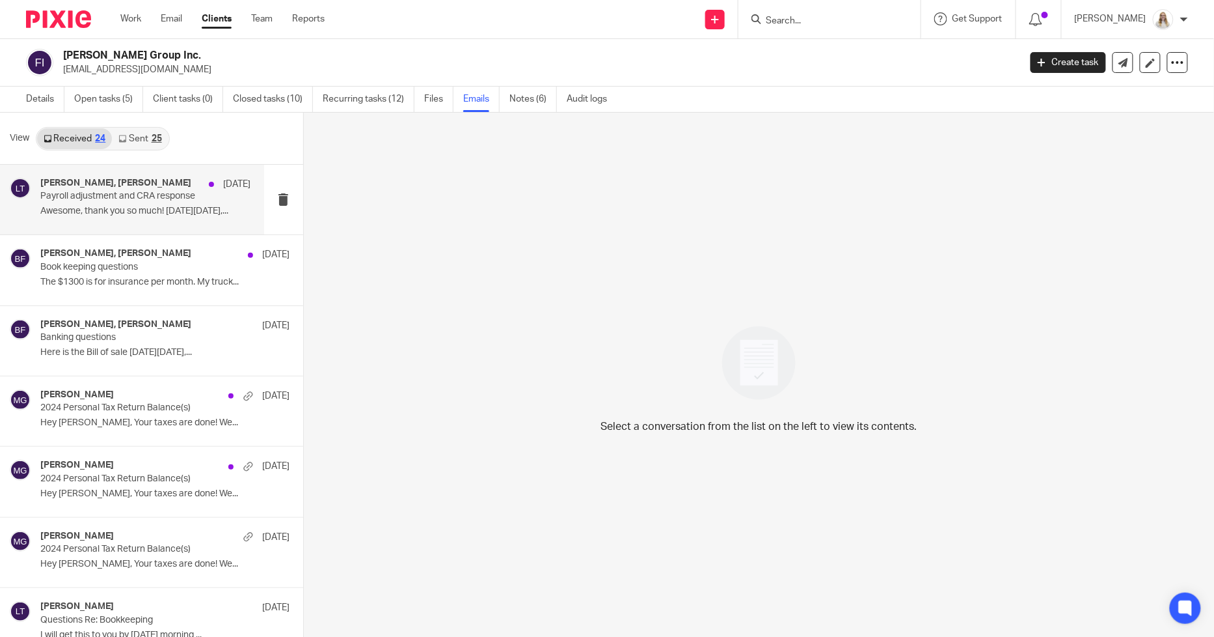
click at [105, 181] on h4 "Braden Fiesel, Larissa Teichman" at bounding box center [115, 183] width 151 height 11
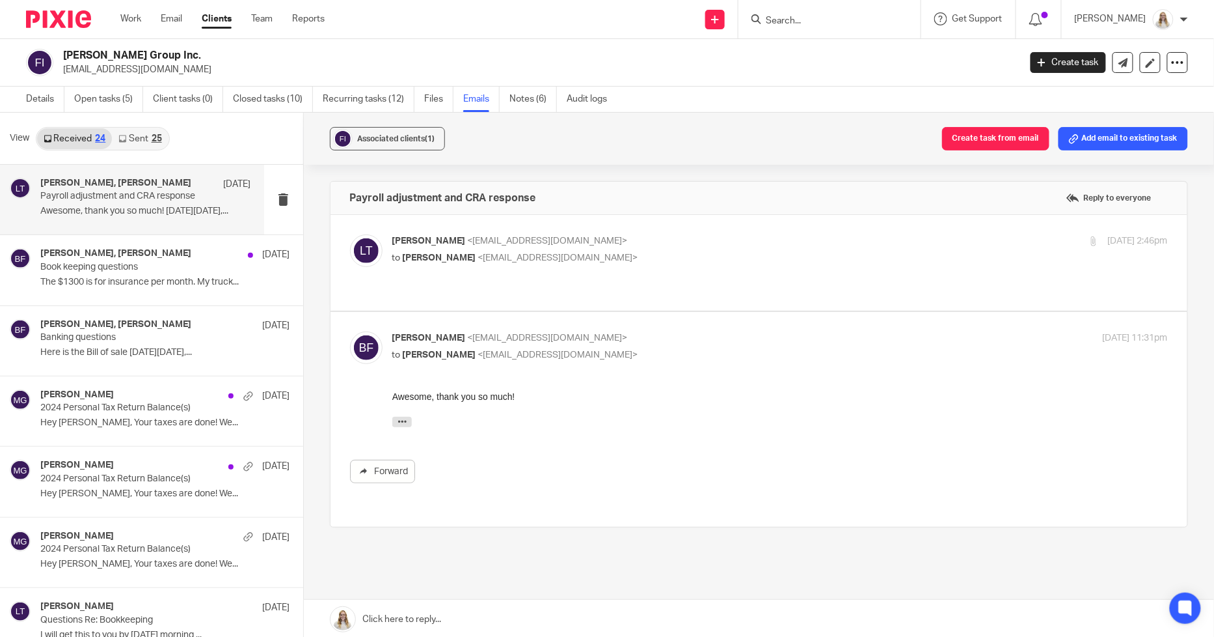
click at [699, 268] on div "Larissa Teichman <larissa@simplifyaccounting.ca> to Braden Fiesel <fieselholdin…" at bounding box center [759, 262] width 819 height 57
click at [564, 258] on span "<fieselholdingsgroup@gmail.com>" at bounding box center [558, 257] width 160 height 9
checkbox input "true"
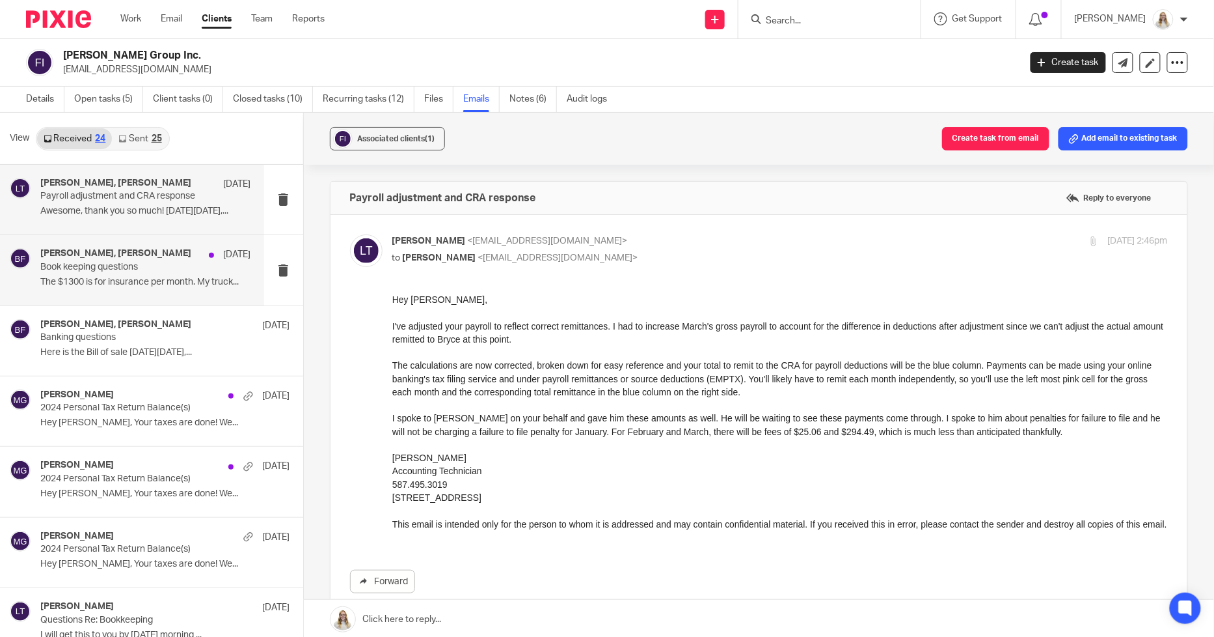
click at [146, 266] on p "Book keeping questions" at bounding box center [124, 267] width 169 height 11
click at [133, 264] on p "Book keeping questions" at bounding box center [124, 267] width 169 height 11
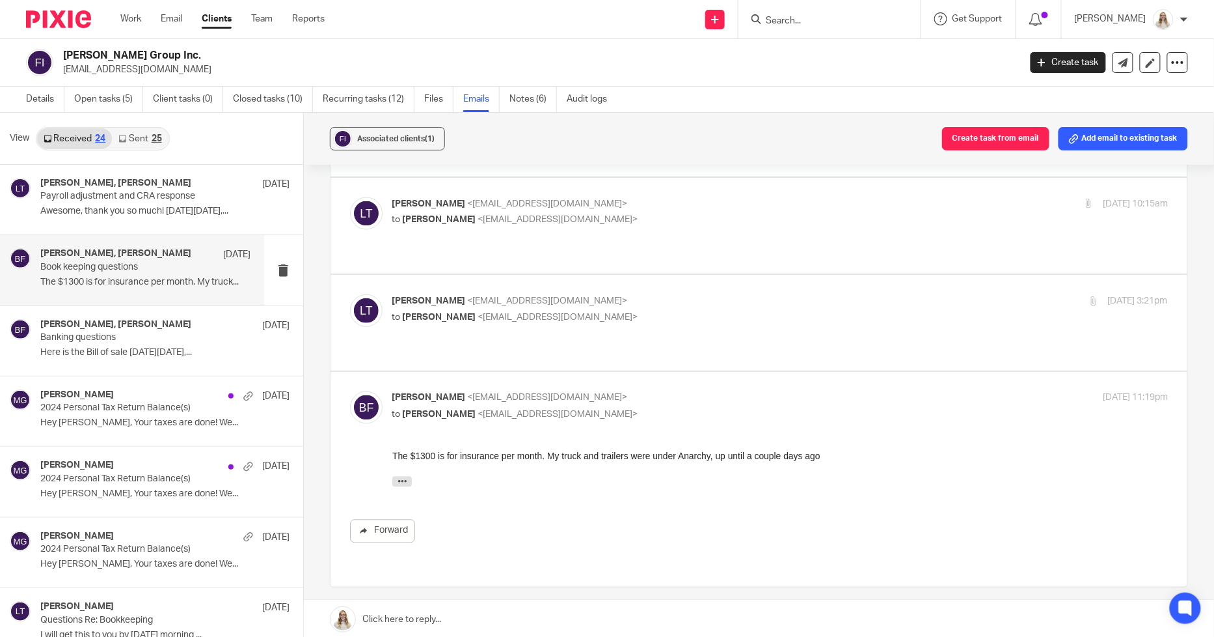
scroll to position [743, 0]
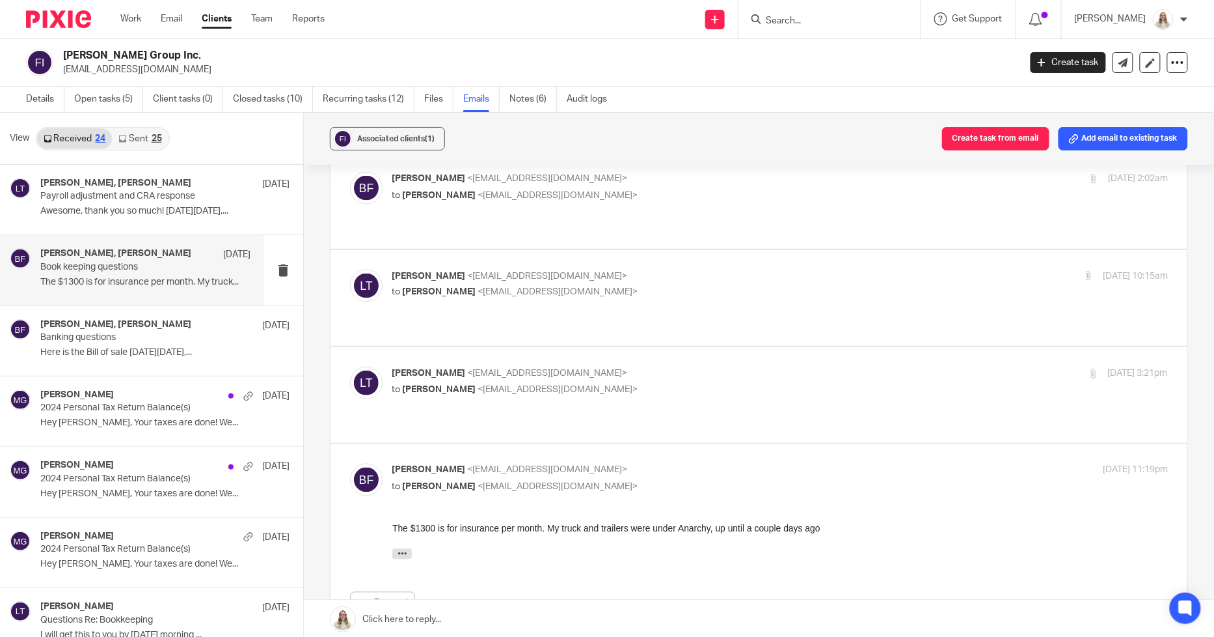
click at [730, 366] on div "Larissa Teichman <larissa@simplifyaccounting.ca> to Braden Fiesel <fieselholdin…" at bounding box center [759, 394] width 819 height 57
click at [702, 366] on p "Larissa Teichman <larissa@simplifyaccounting.ca>" at bounding box center [650, 373] width 517 height 14
checkbox input "true"
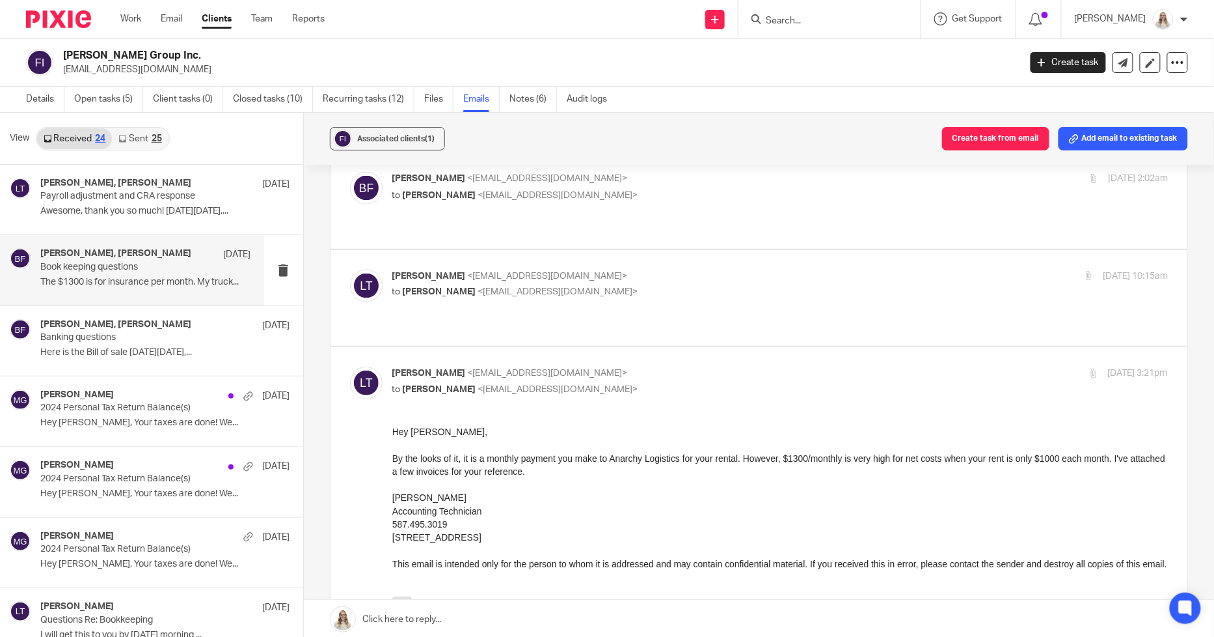
scroll to position [597, 0]
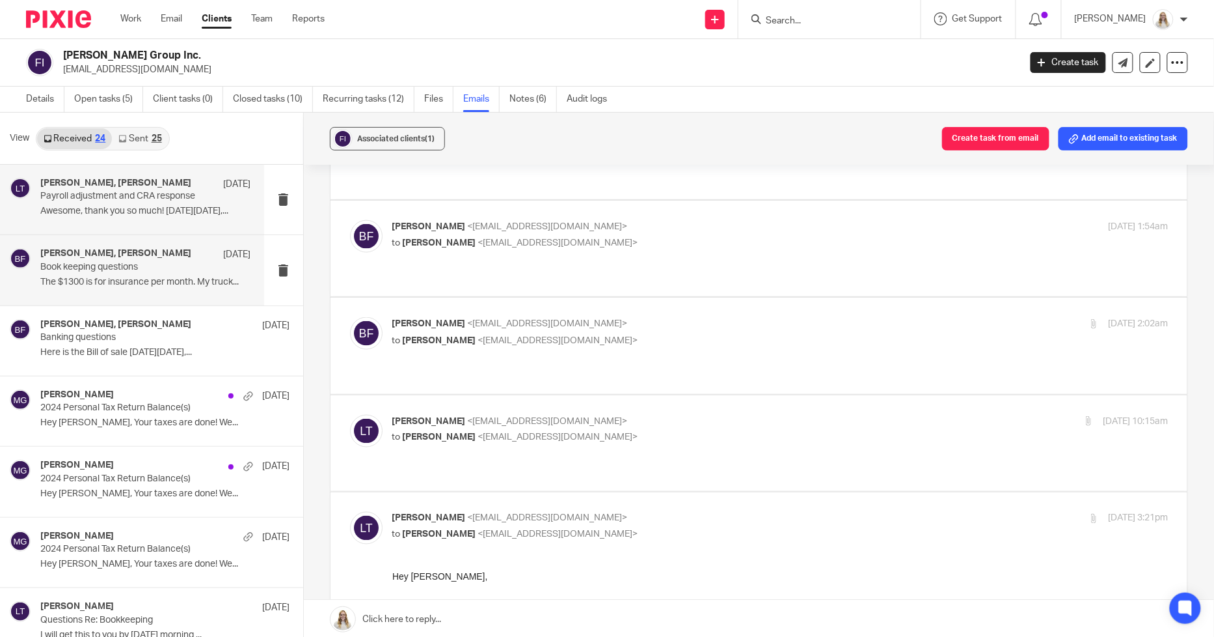
click at [113, 215] on p "Awesome, thank you so much! On Tue, Jul 29,..." at bounding box center [145, 211] width 211 height 11
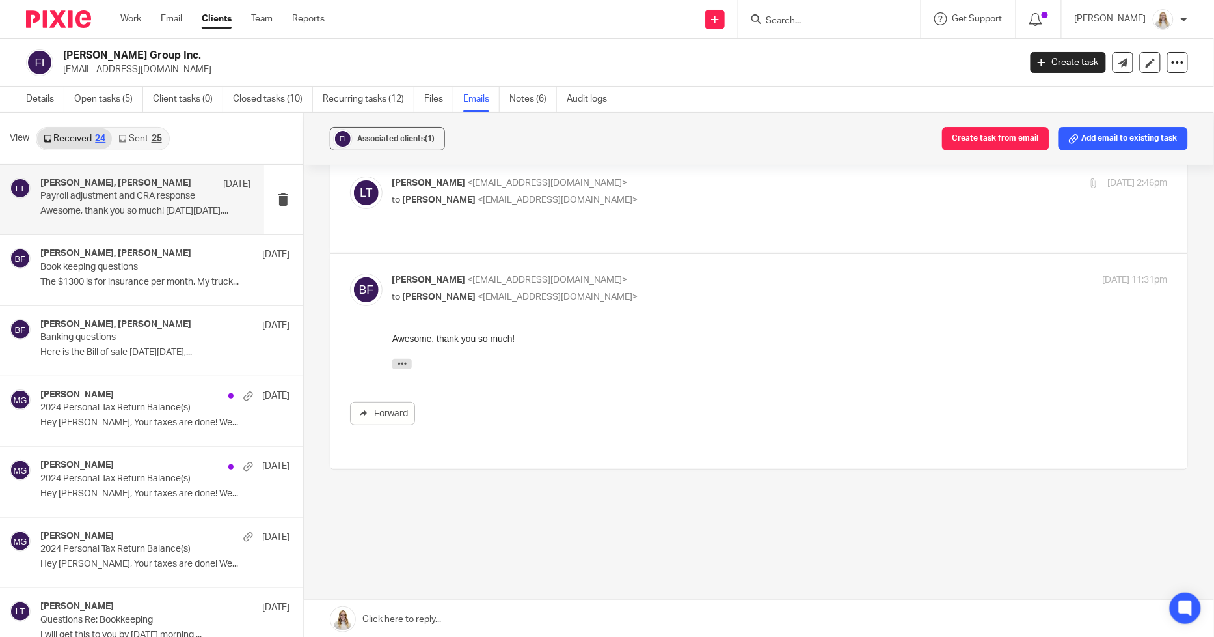
scroll to position [0, 0]
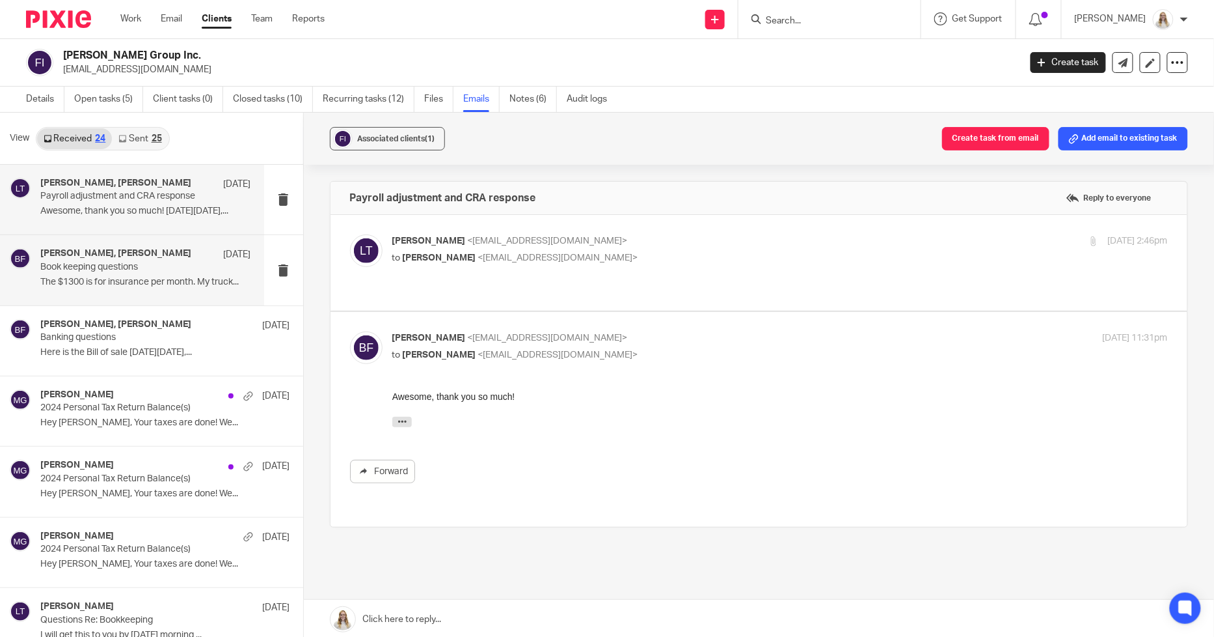
click at [94, 256] on h4 "Braden Fiesel, Larissa Teichman" at bounding box center [115, 253] width 151 height 11
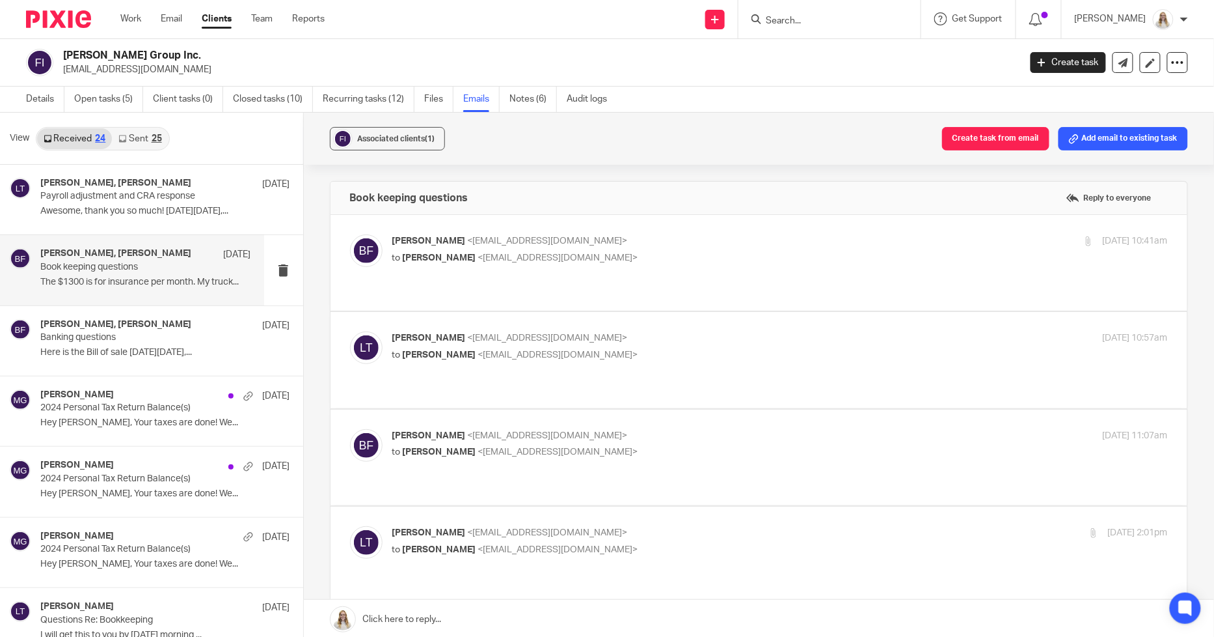
click at [823, 250] on div "Braden Fiesel <fieselholdingsgroup@gmail.com> to Larissa Teichman <larissa@simp…" at bounding box center [650, 249] width 517 height 30
checkbox input "true"
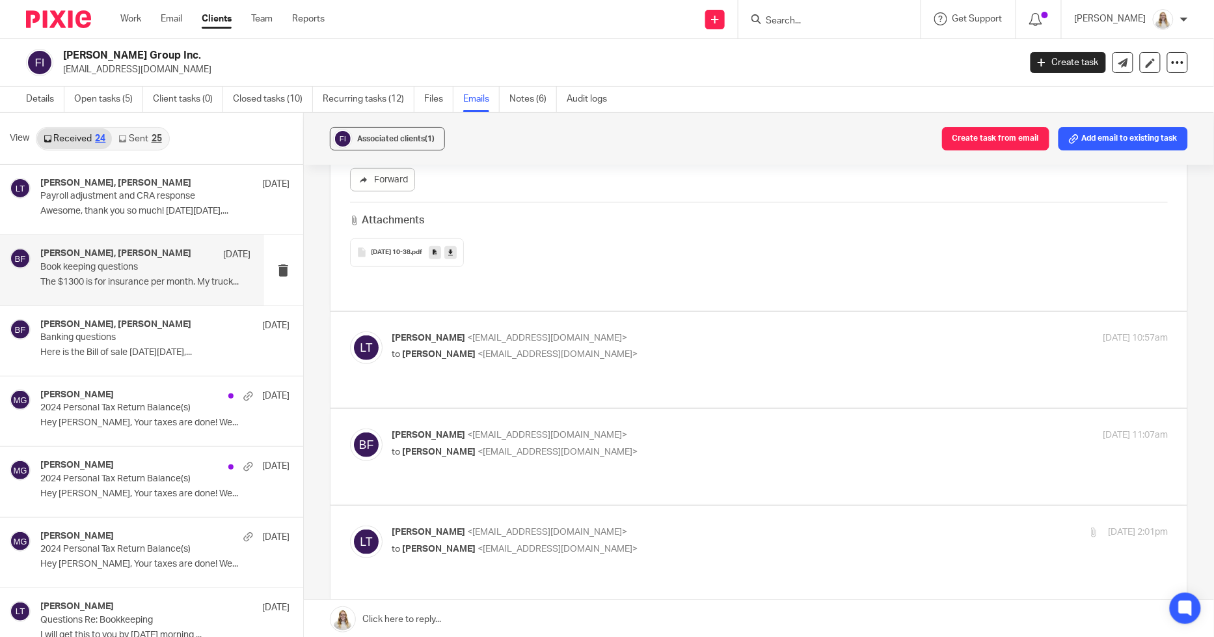
scroll to position [289, 0]
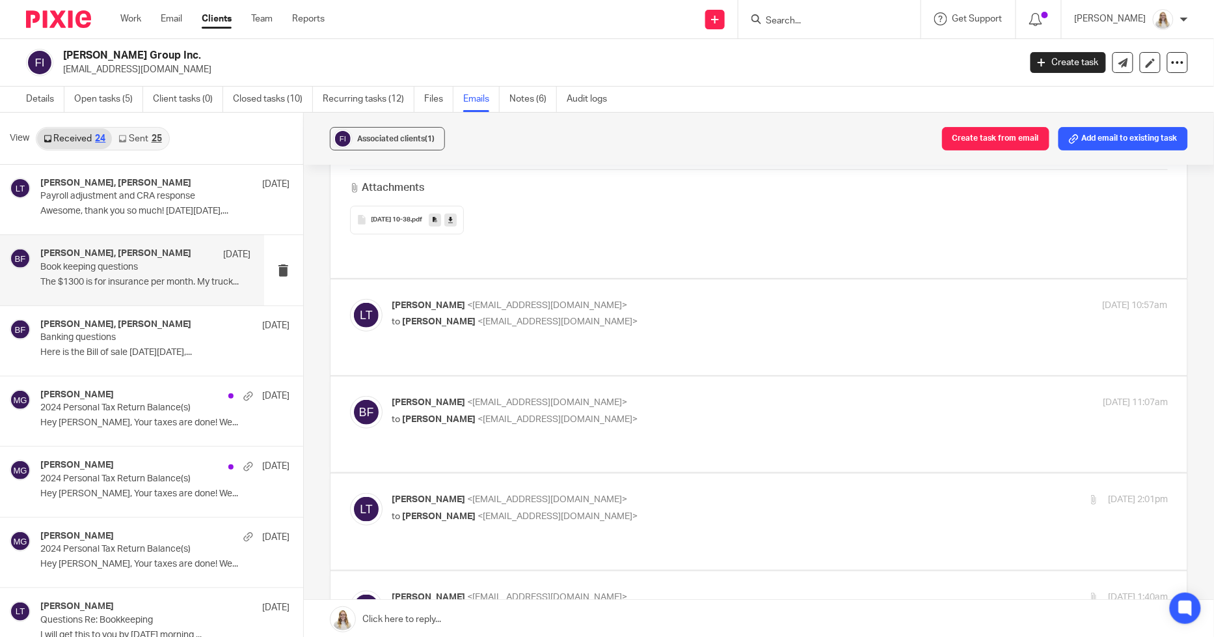
click at [830, 299] on p "Larissa Teichman <larissa@simplifyaccounting.ca>" at bounding box center [650, 306] width 517 height 14
checkbox input "true"
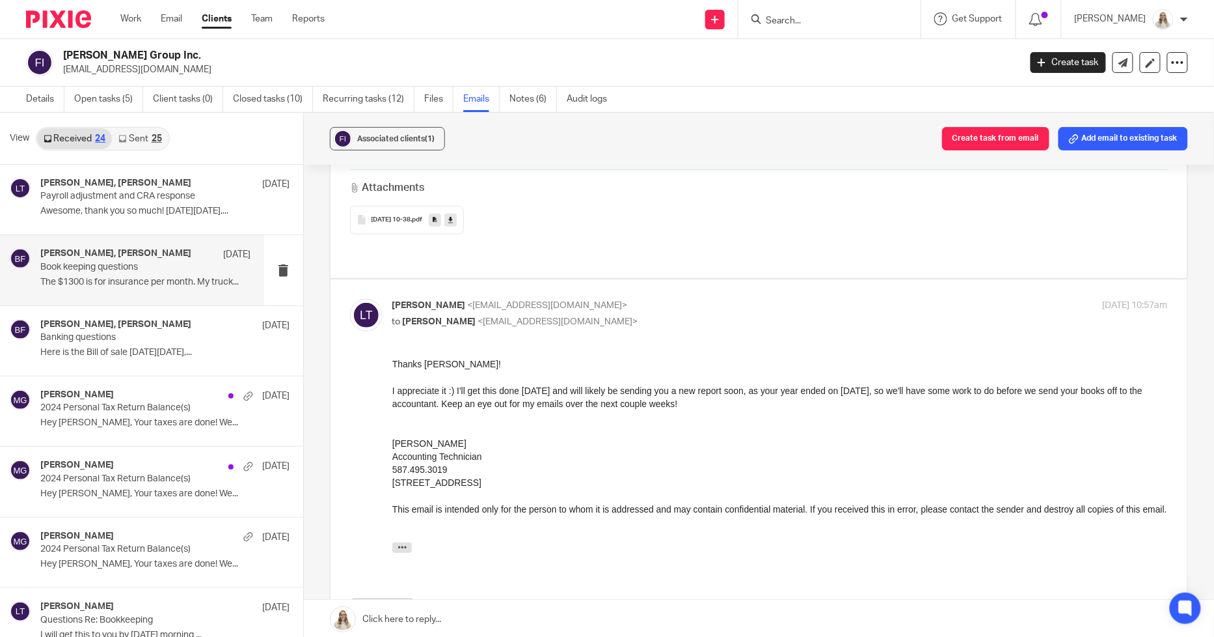
scroll to position [578, 0]
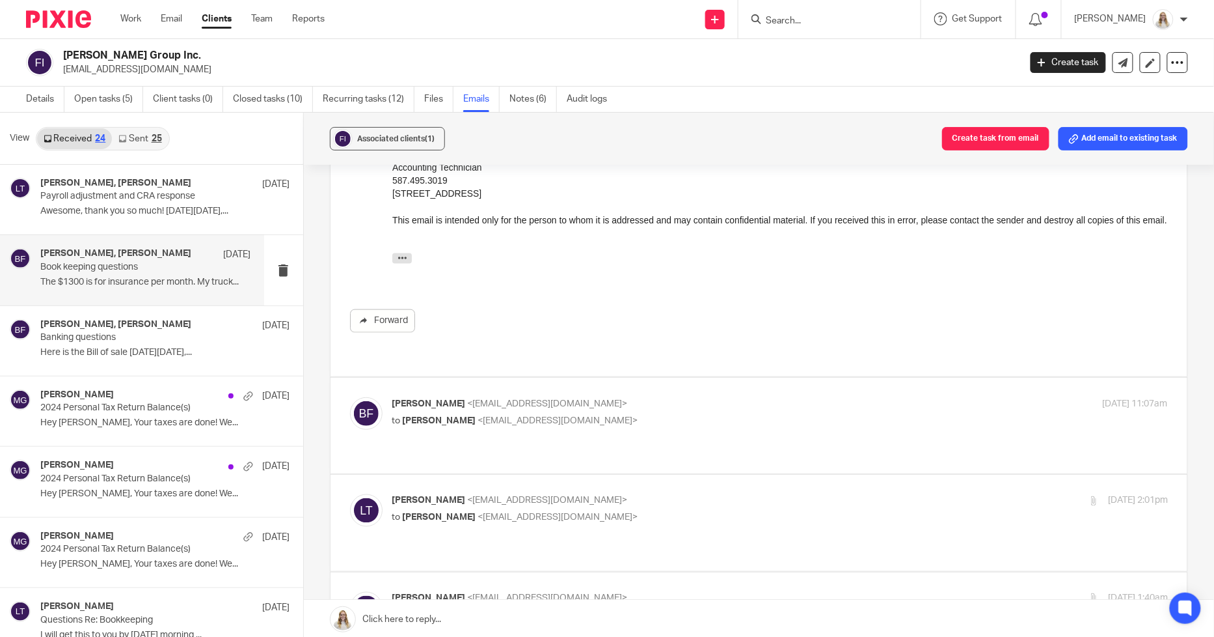
click at [543, 415] on div "Braden Fiesel <fieselholdingsgroup@gmail.com> to Larissa Teichman <larissa@simp…" at bounding box center [780, 413] width 776 height 33
checkbox input "true"
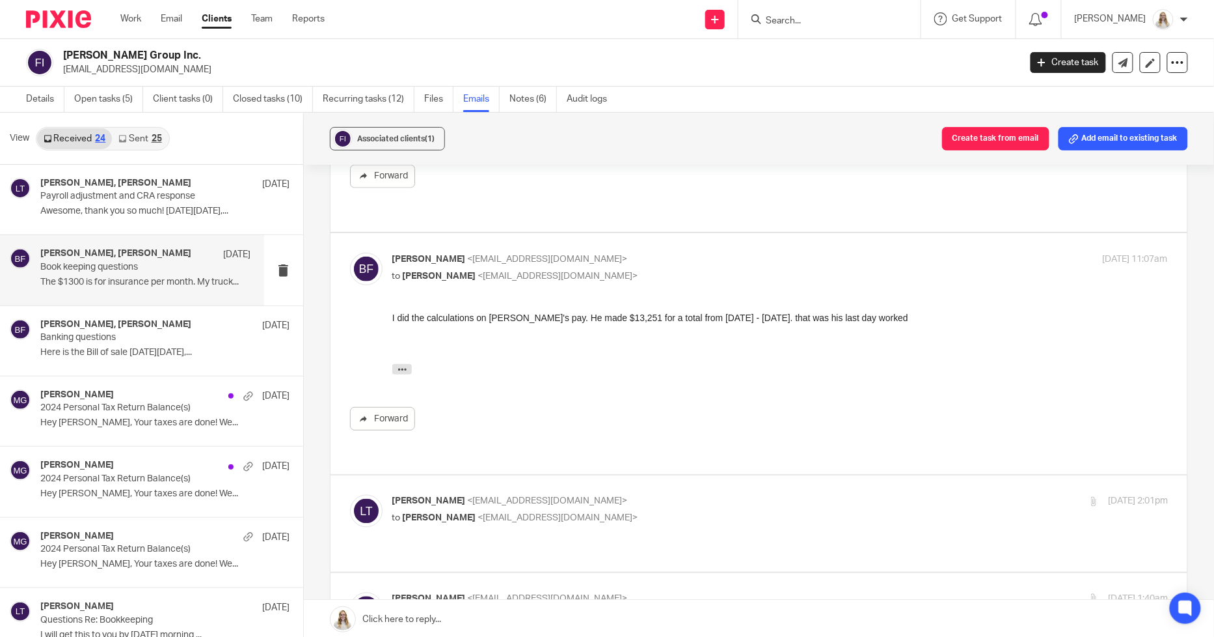
scroll to position [723, 0]
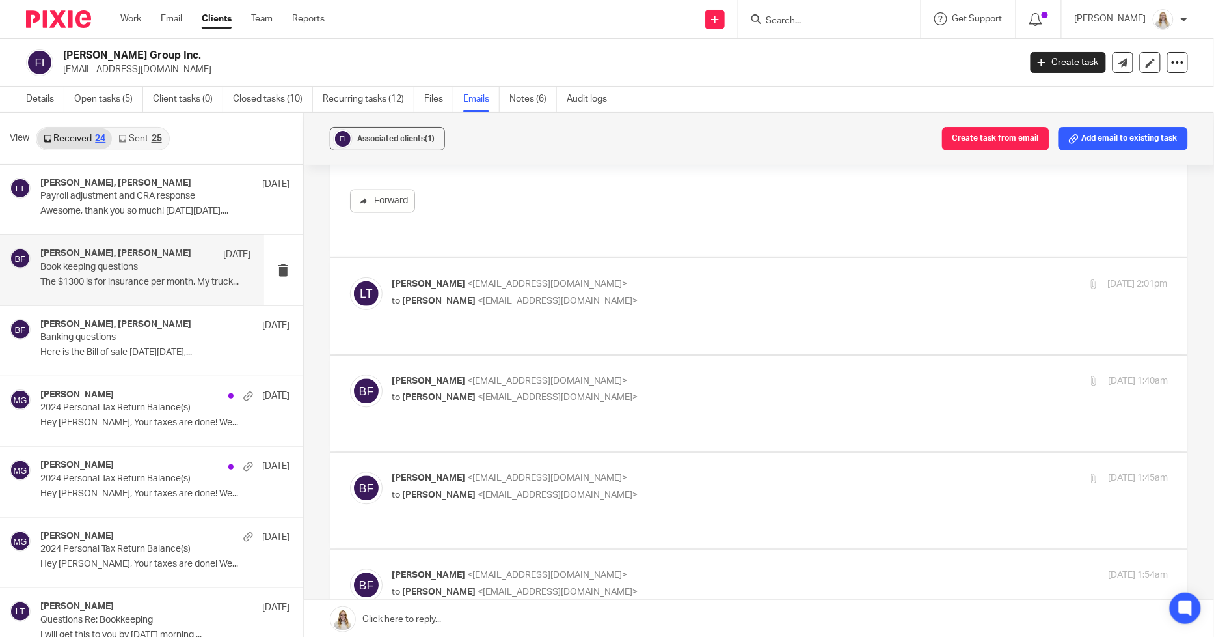
click at [672, 281] on div "Larissa Teichman <larissa@simplifyaccounting.ca> to Braden Fiesel <fieselholdin…" at bounding box center [780, 293] width 776 height 33
checkbox input "true"
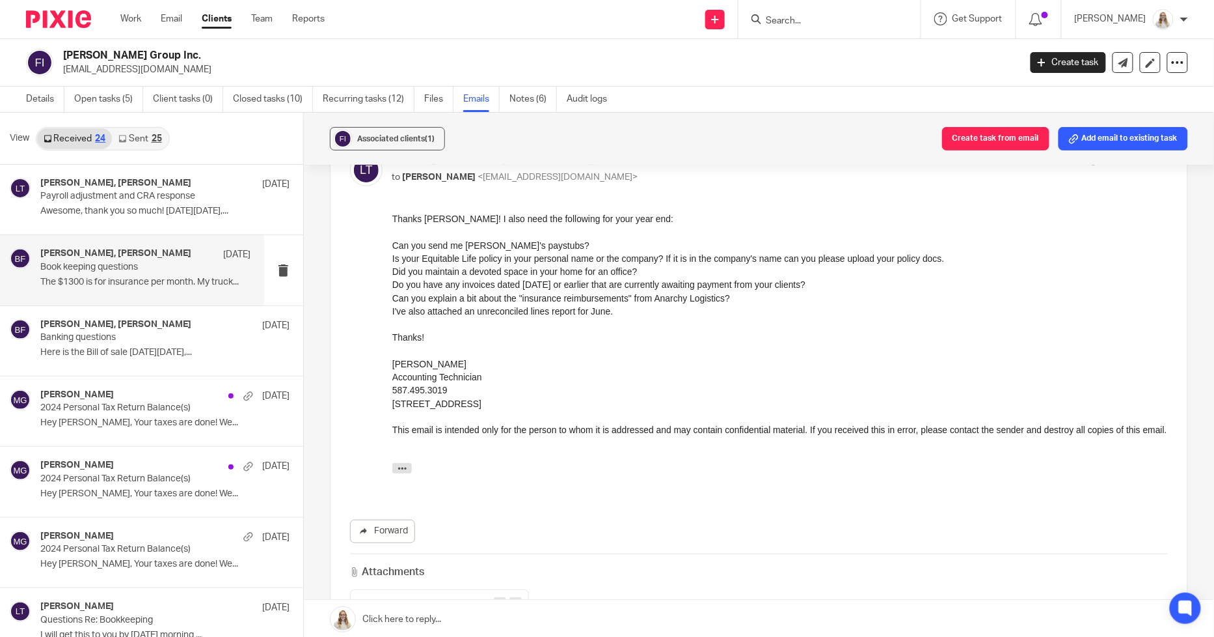
scroll to position [1084, 0]
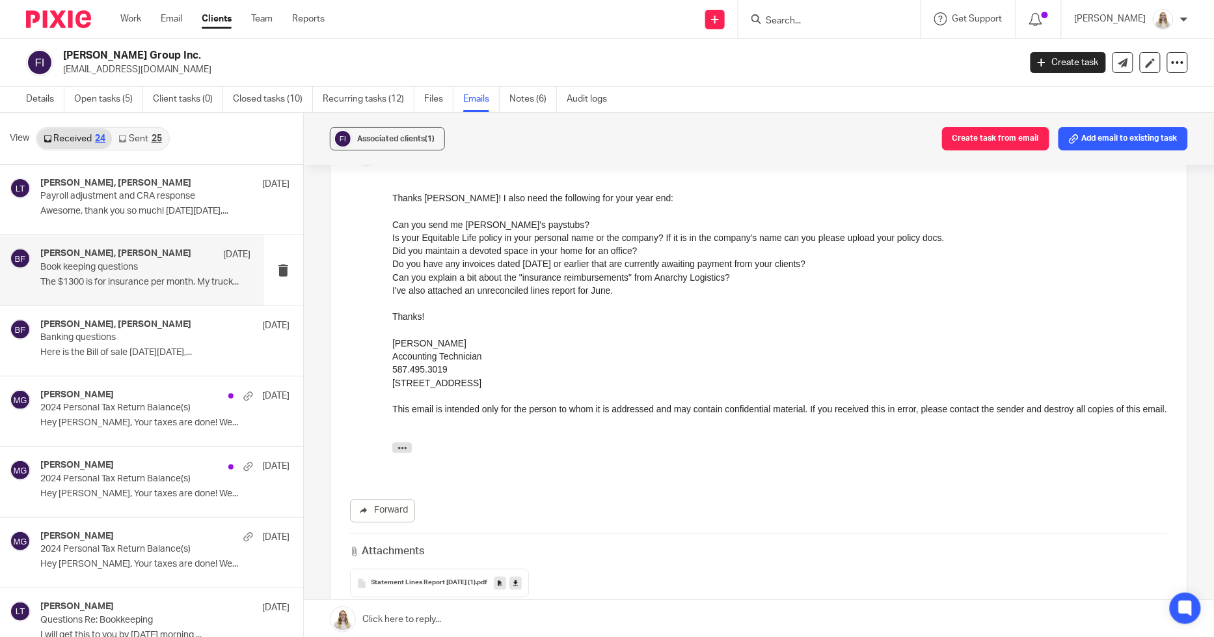
click at [838, 29] on div at bounding box center [830, 19] width 182 height 38
click at [843, 23] on input "Search" at bounding box center [823, 22] width 117 height 12
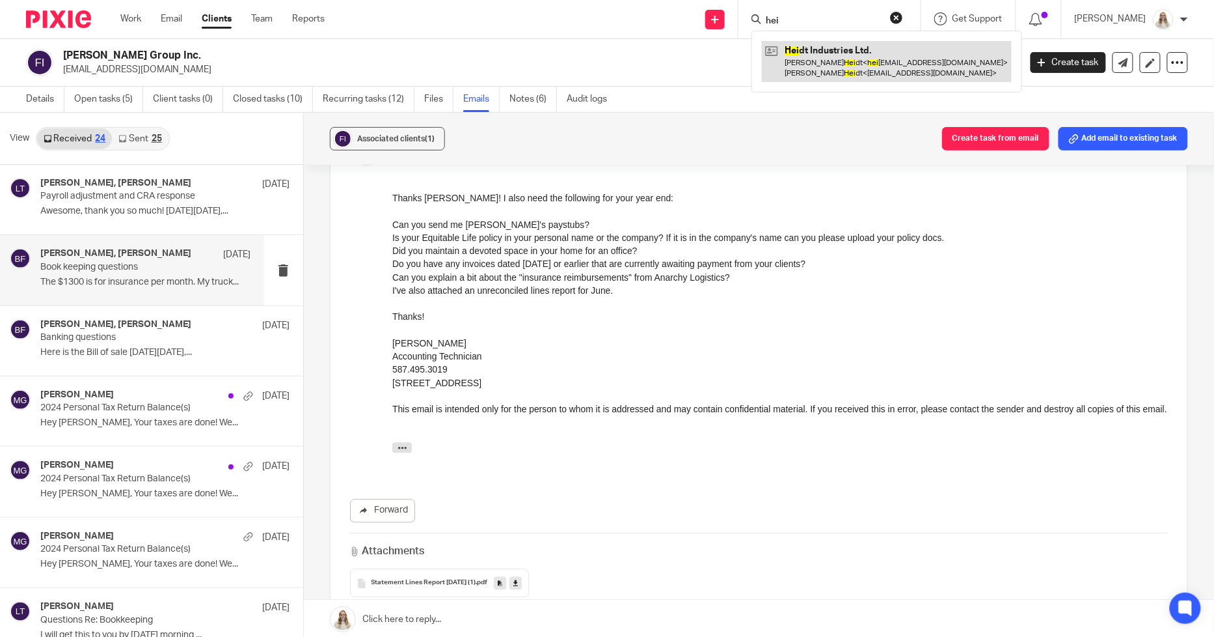
type input "hei"
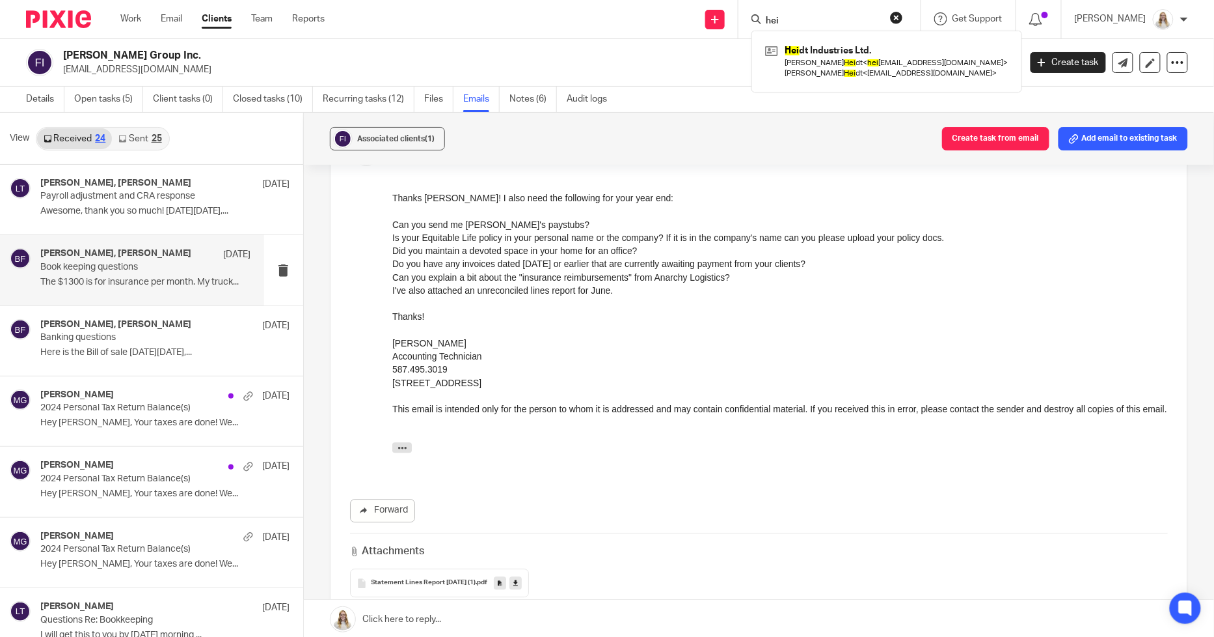
click at [672, 52] on h2 "Fiesel Group Inc." at bounding box center [442, 56] width 759 height 14
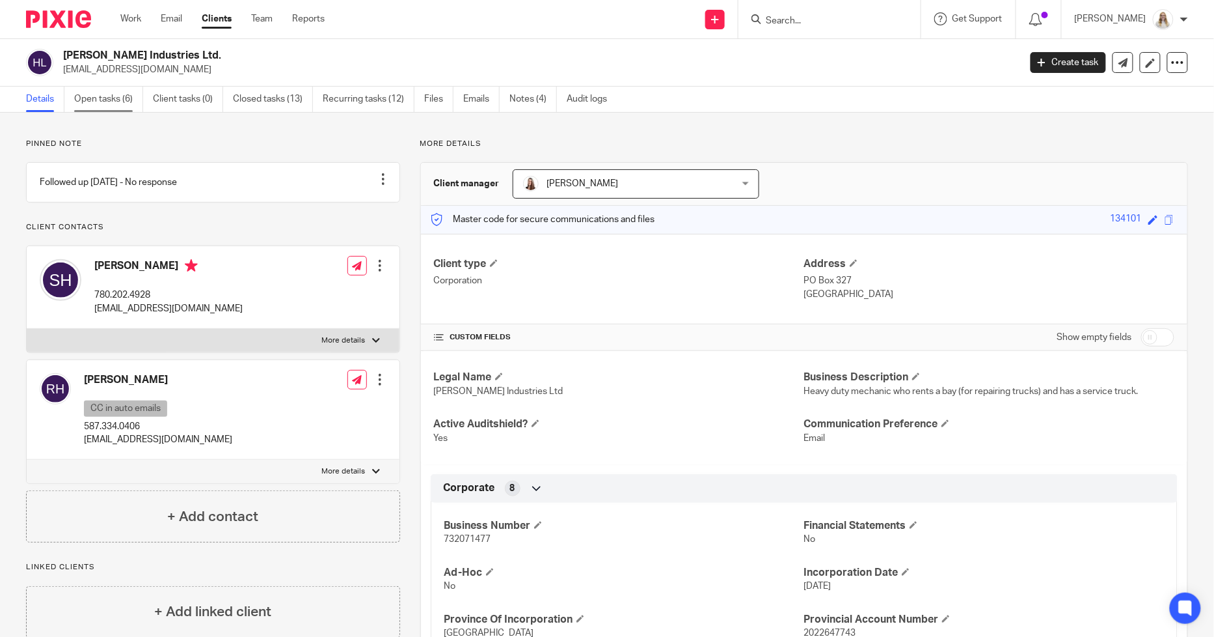
click at [79, 108] on link "Open tasks (6)" at bounding box center [108, 99] width 69 height 25
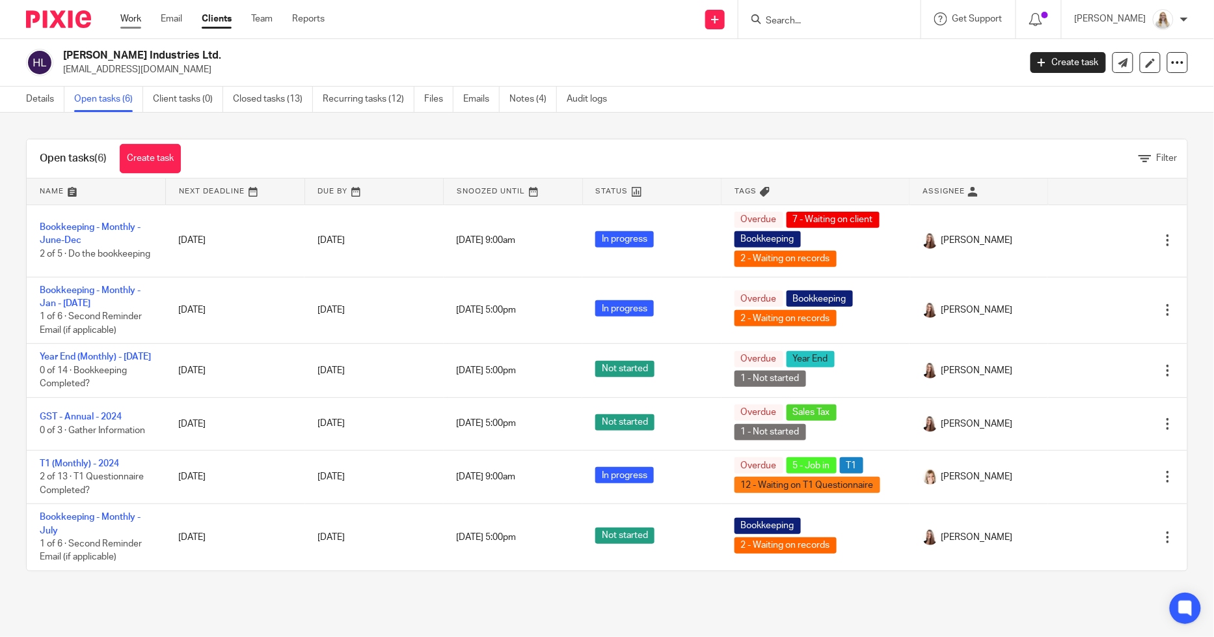
click at [135, 18] on link "Work" at bounding box center [130, 18] width 21 height 13
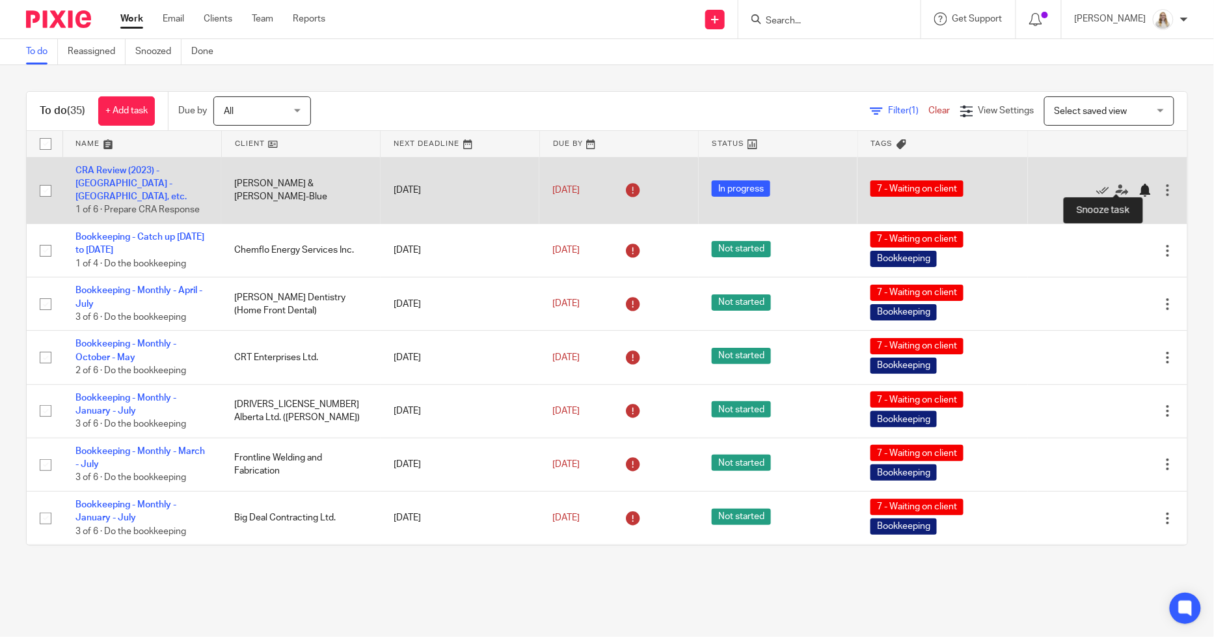
click at [1139, 184] on div at bounding box center [1145, 190] width 13 height 13
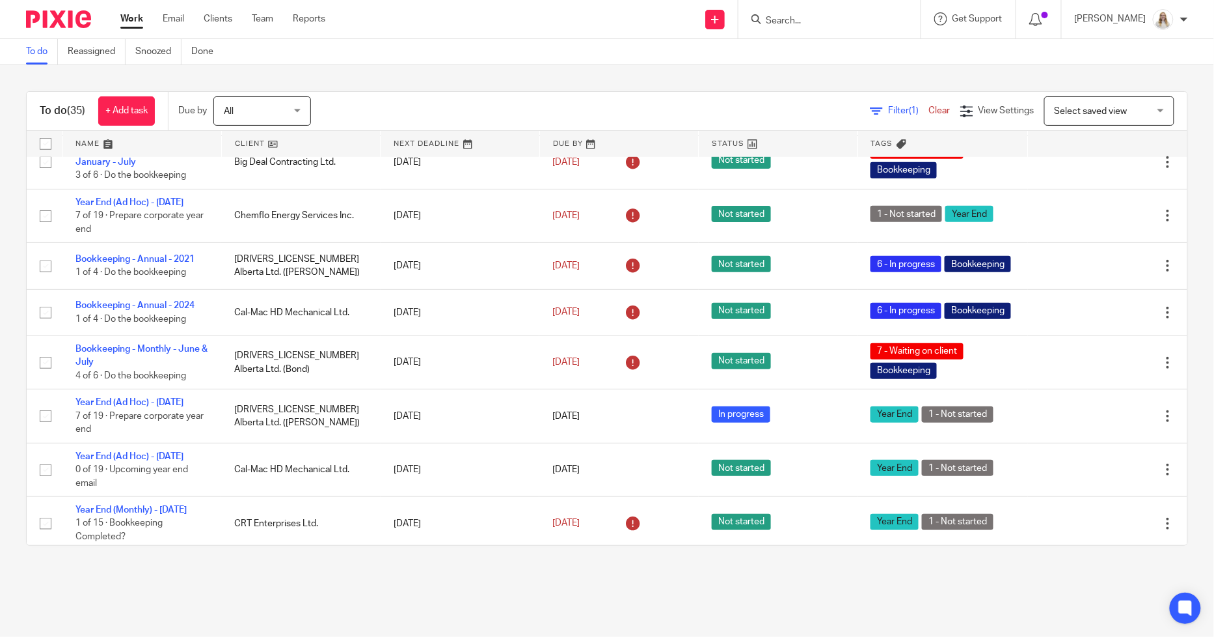
scroll to position [361, 0]
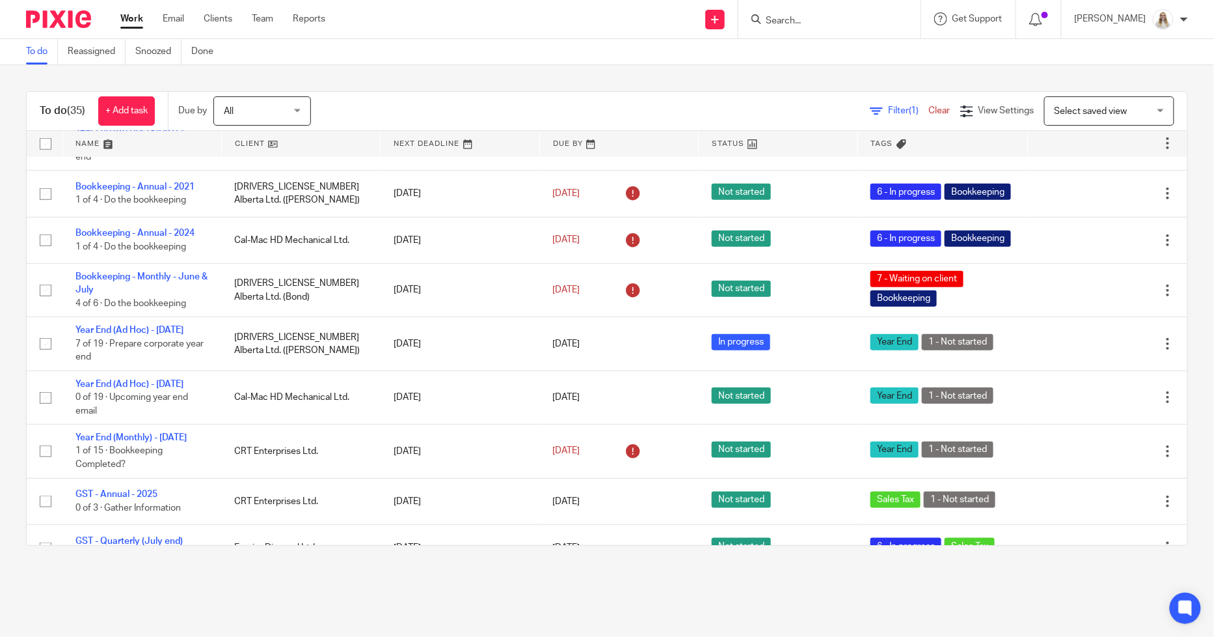
click at [107, 144] on link at bounding box center [142, 144] width 158 height 26
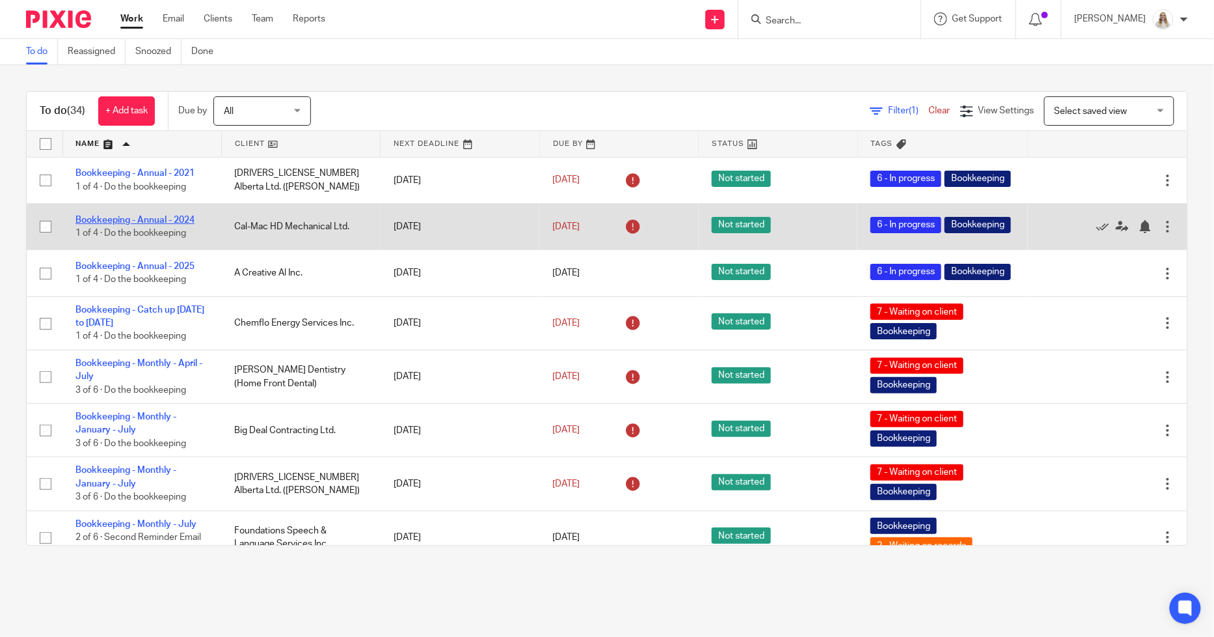
click at [139, 225] on link "Bookkeeping - Annual - 2024" at bounding box center [134, 219] width 119 height 9
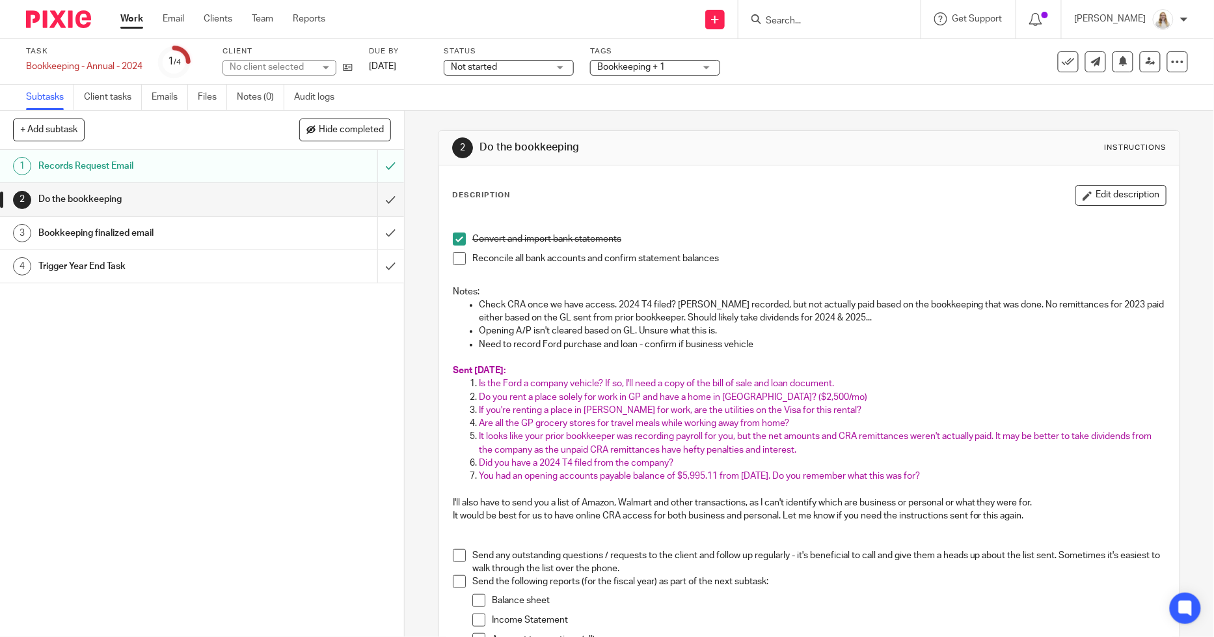
click at [608, 62] on span "Bookkeeping + 1" at bounding box center [646, 68] width 98 height 14
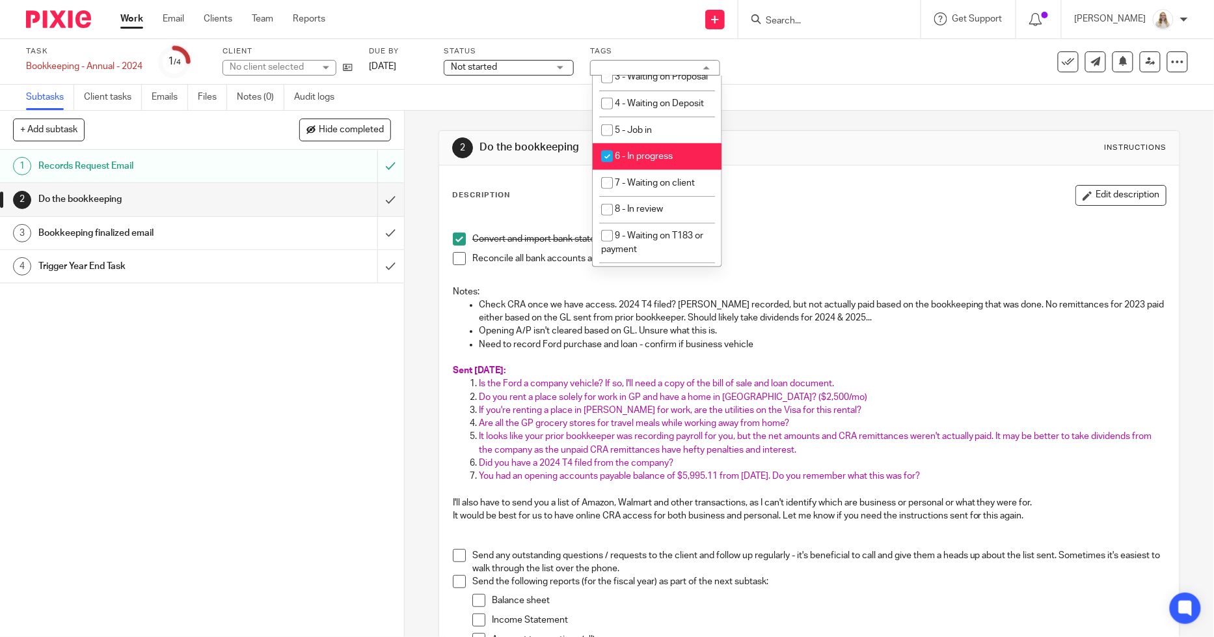
scroll to position [433, 0]
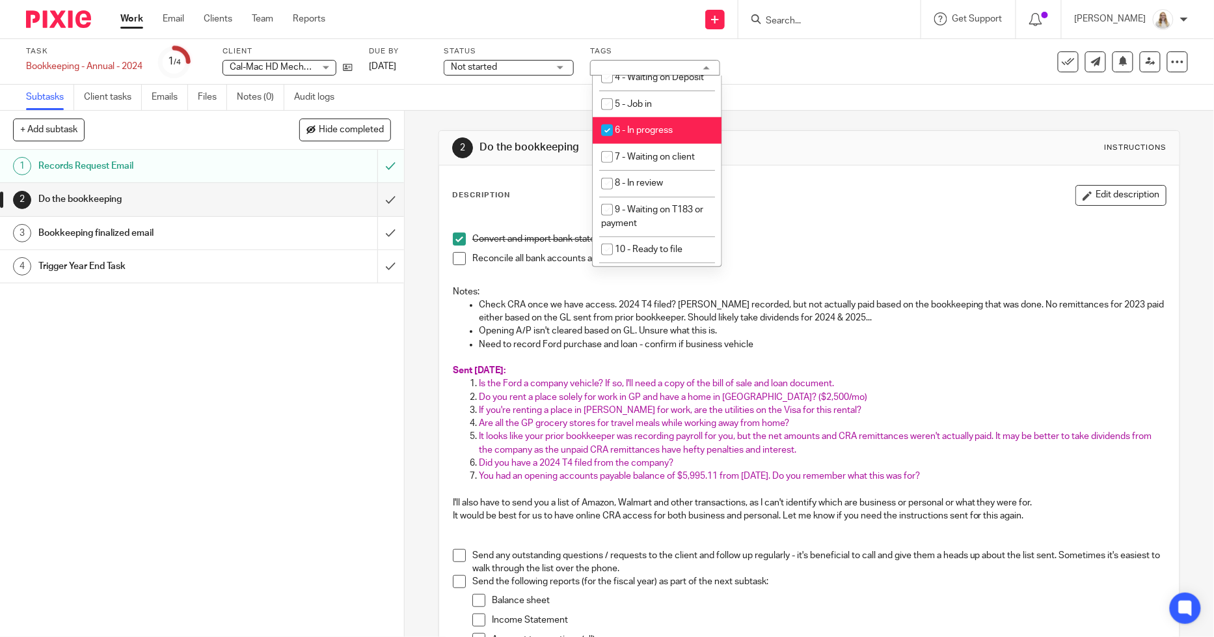
click at [650, 135] on span "6 - In progress" at bounding box center [644, 130] width 58 height 9
checkbox input "false"
click at [646, 161] on span "7 - Waiting on client" at bounding box center [655, 156] width 80 height 9
checkbox input "true"
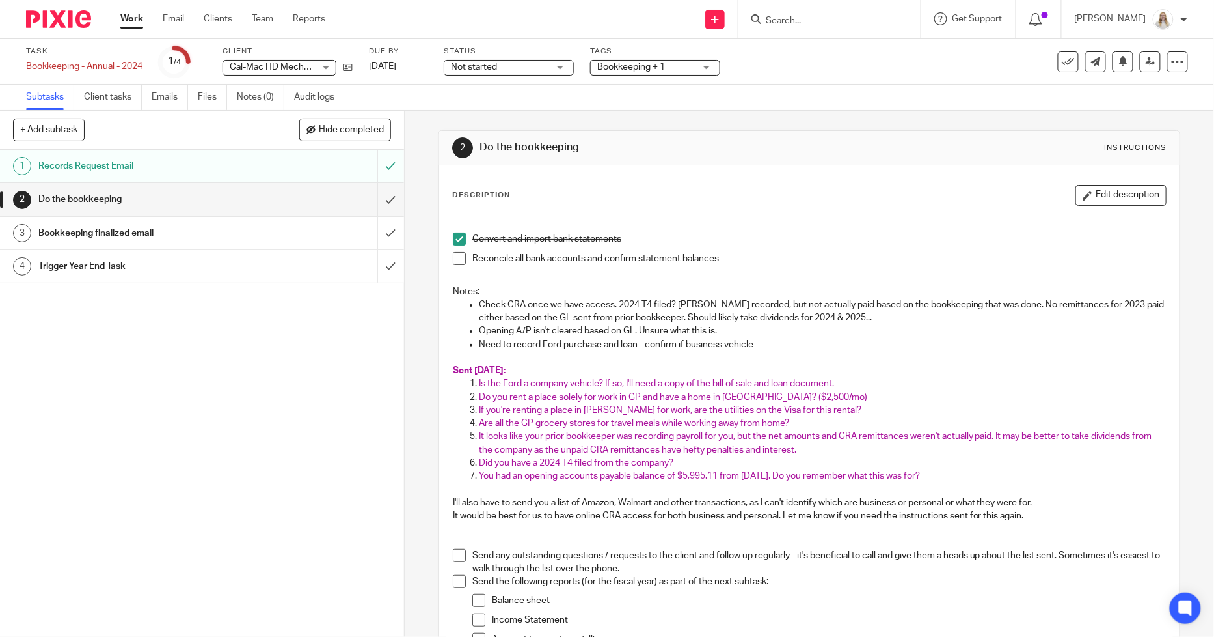
click at [889, 142] on div "2 Do the bookkeeping Instructions" at bounding box center [809, 147] width 715 height 21
click at [132, 25] on link "Work" at bounding box center [131, 18] width 23 height 13
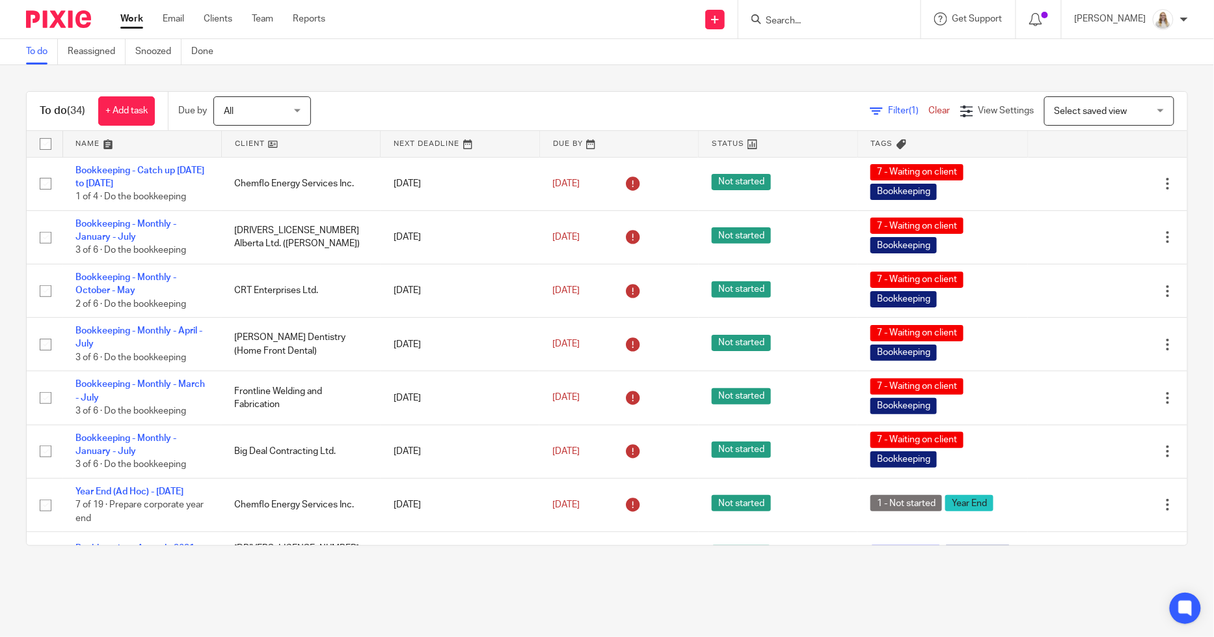
click at [113, 143] on link at bounding box center [142, 144] width 158 height 26
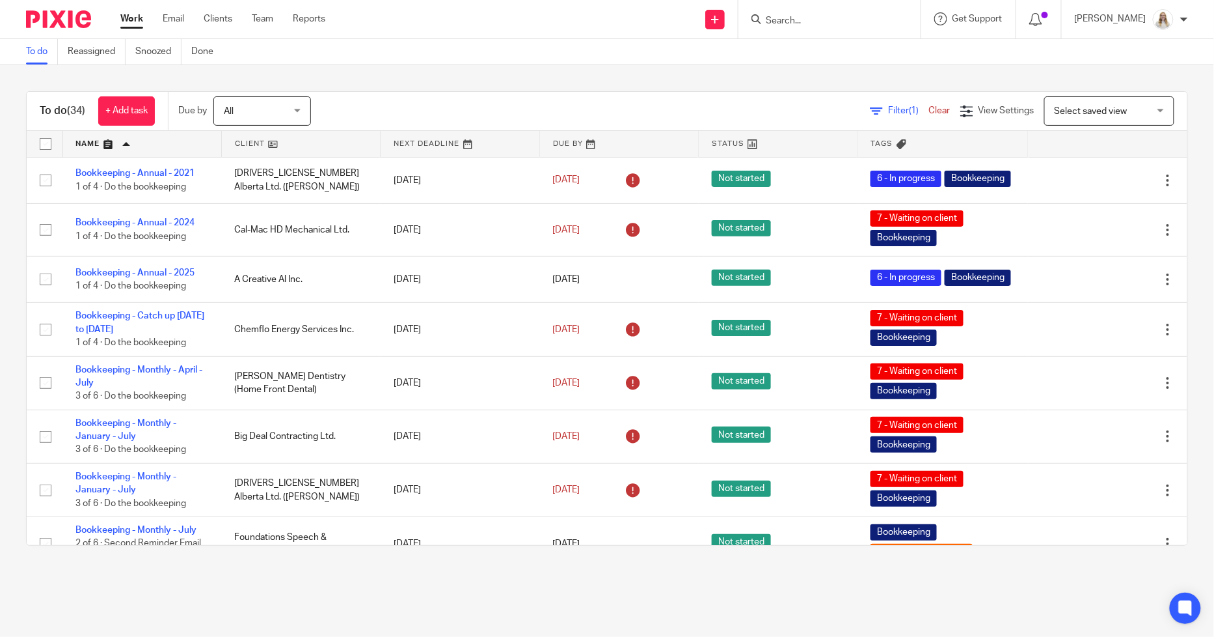
click at [975, 74] on div "To do (34) + Add task Due by All All [DATE] [DATE] This week Next week This mon…" at bounding box center [607, 318] width 1214 height 506
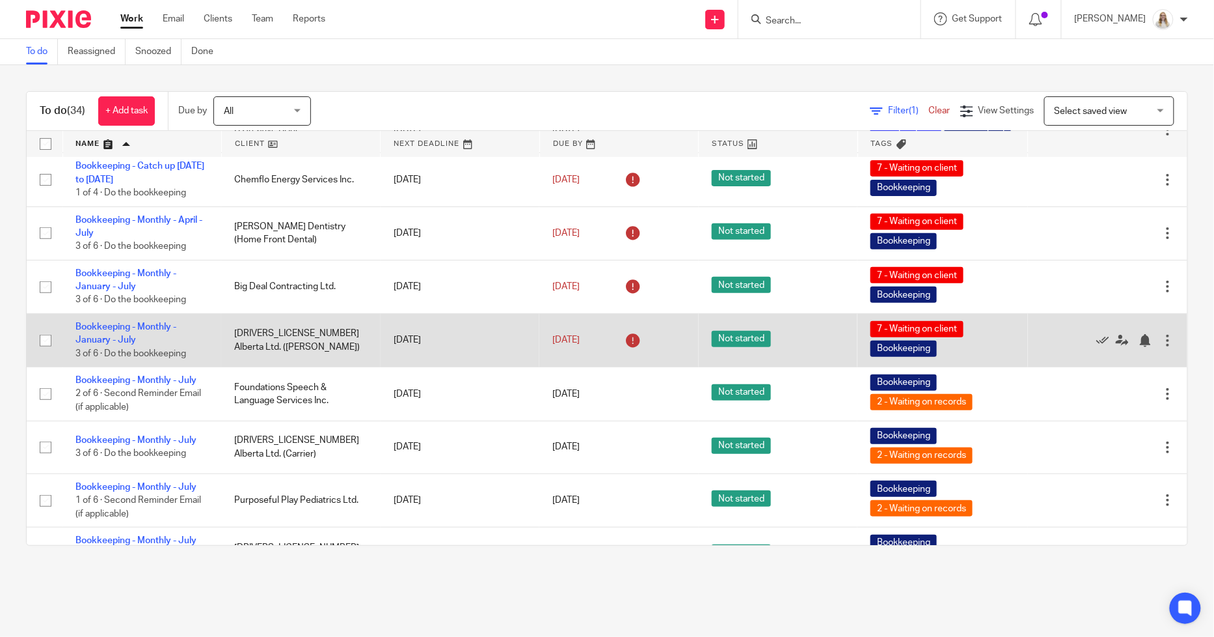
scroll to position [144, 0]
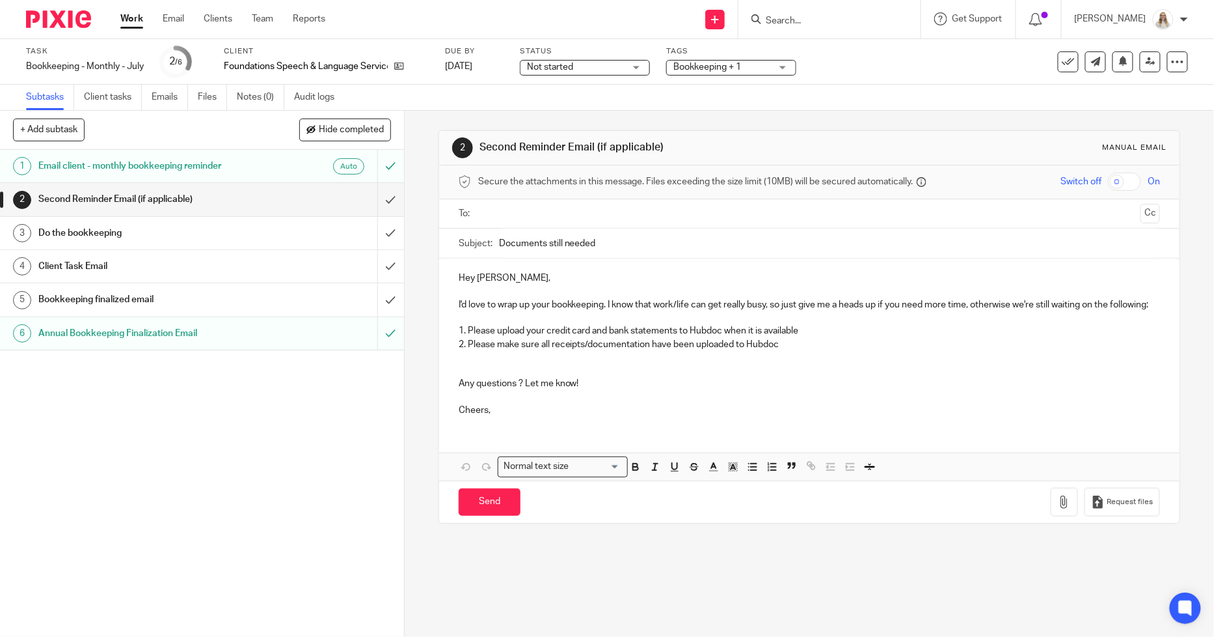
click at [186, 223] on h1 "Do the bookkeeping" at bounding box center [146, 233] width 217 height 20
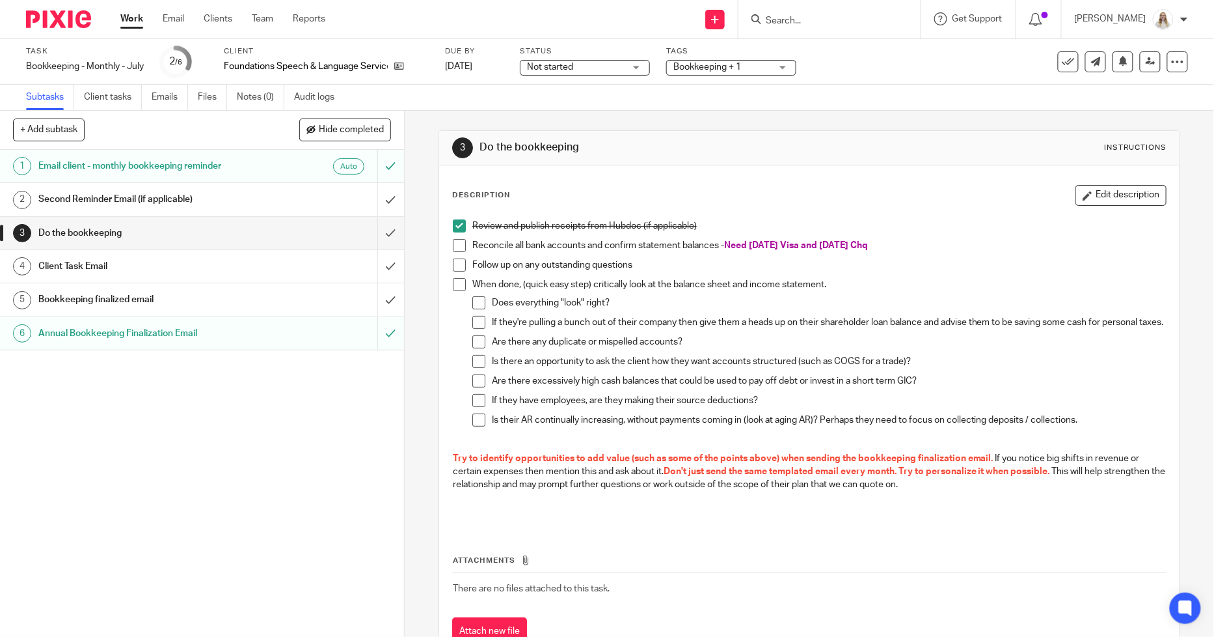
click at [456, 241] on span at bounding box center [459, 245] width 13 height 13
click at [682, 64] on span "Bookkeeping + 1" at bounding box center [708, 66] width 68 height 9
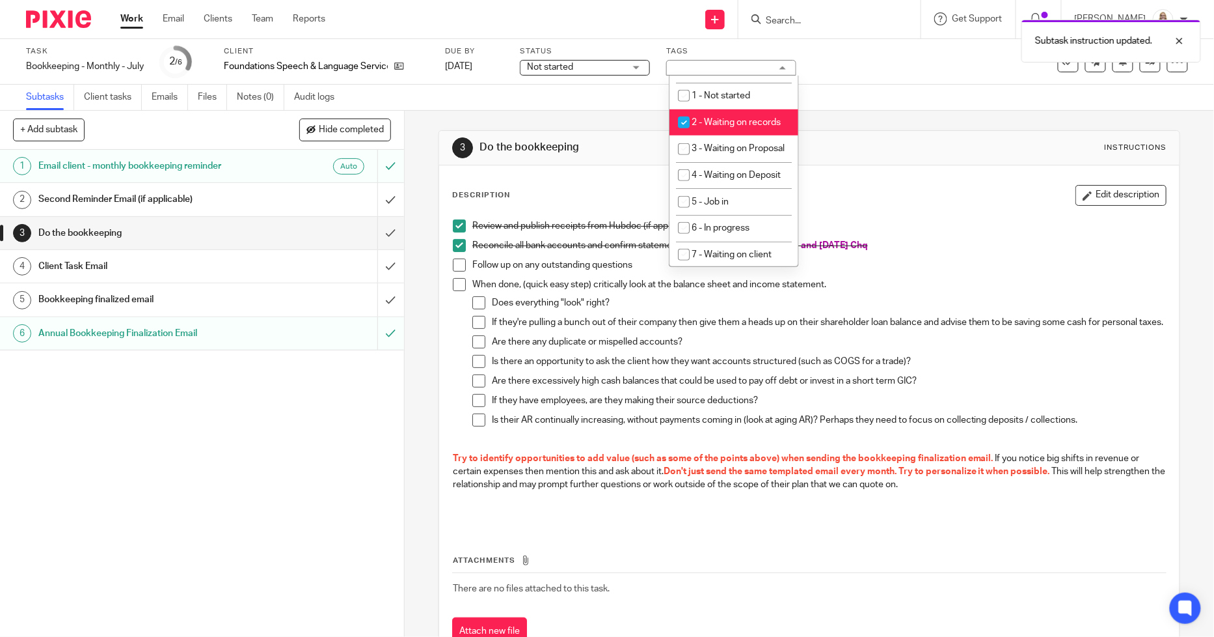
scroll to position [361, 0]
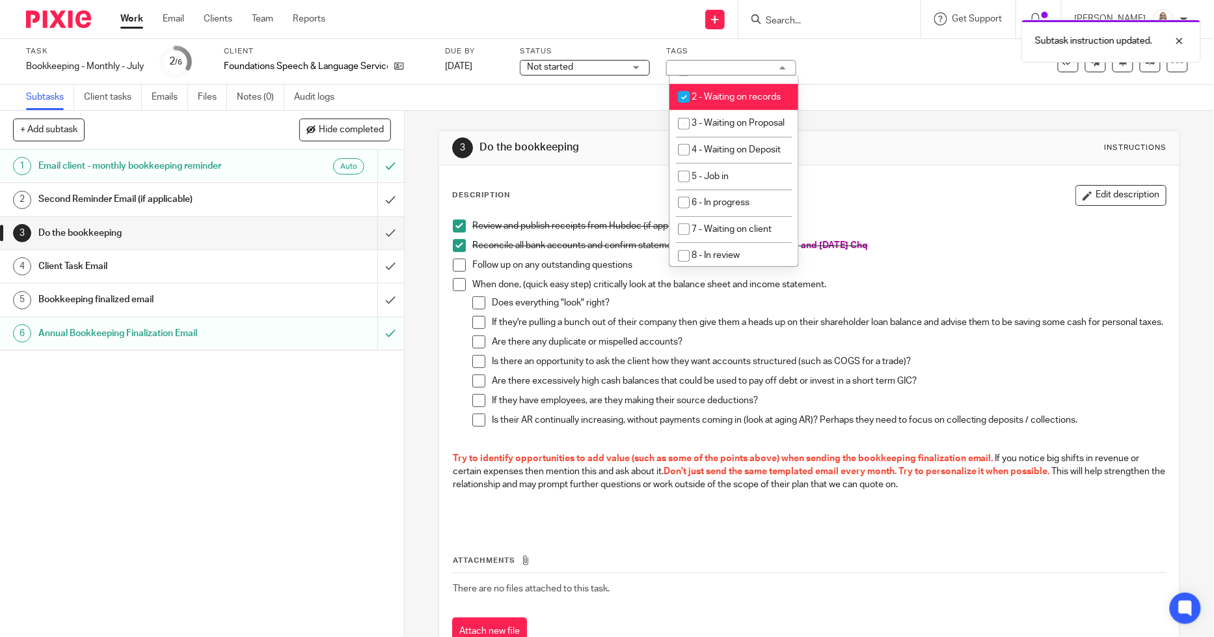
click at [748, 109] on li "2 - Waiting on records" at bounding box center [734, 97] width 129 height 27
checkbox input "false"
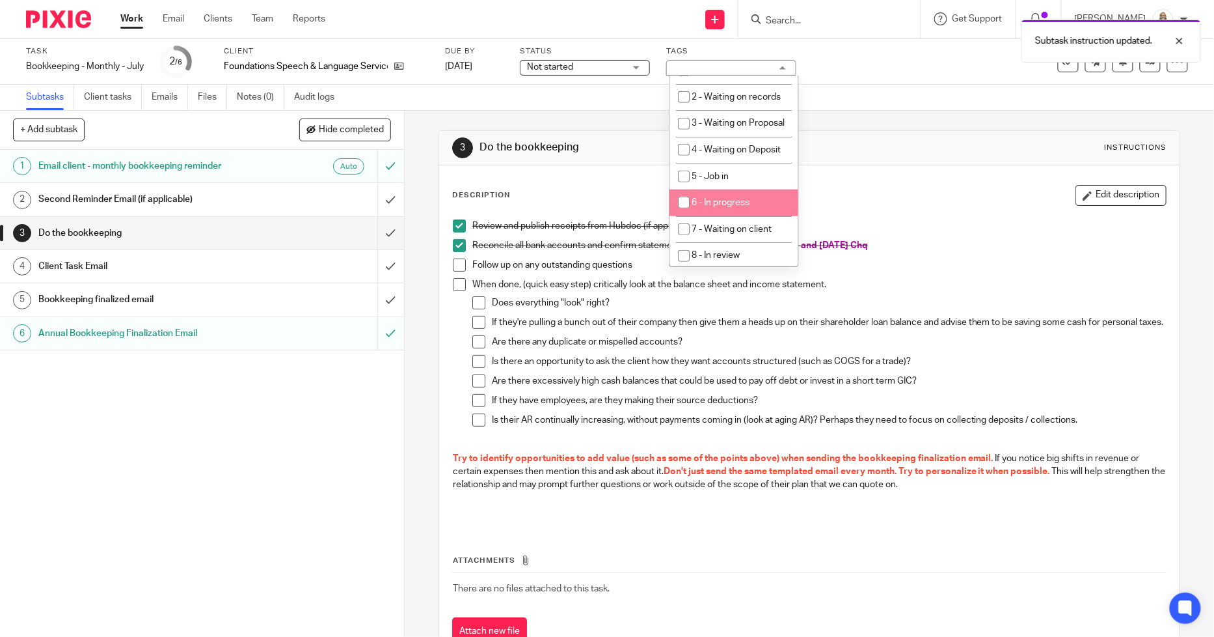
click at [731, 207] on span "6 - In progress" at bounding box center [721, 202] width 58 height 9
checkbox input "true"
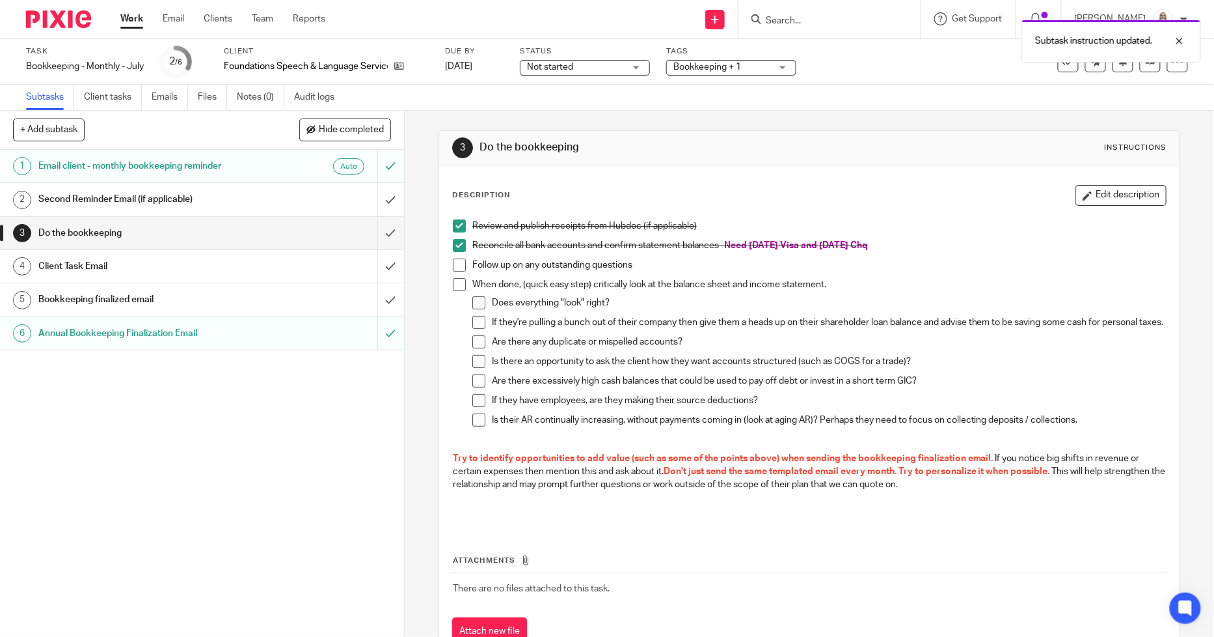
click at [881, 116] on div "3 Do the bookkeeping Instructions Description Edit description Review and publi…" at bounding box center [810, 398] width 742 height 575
click at [457, 226] on span at bounding box center [459, 225] width 13 height 13
